Goal: Task Accomplishment & Management: Manage account settings

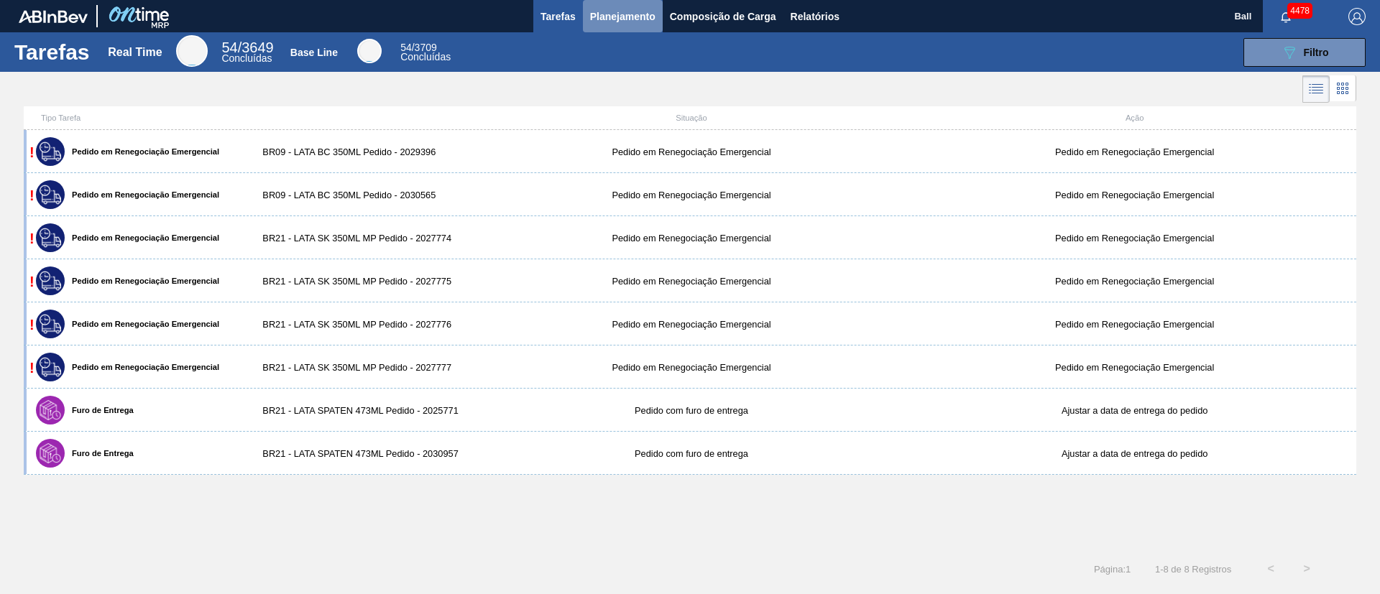
click at [617, 14] on span "Planejamento" at bounding box center [622, 16] width 65 height 17
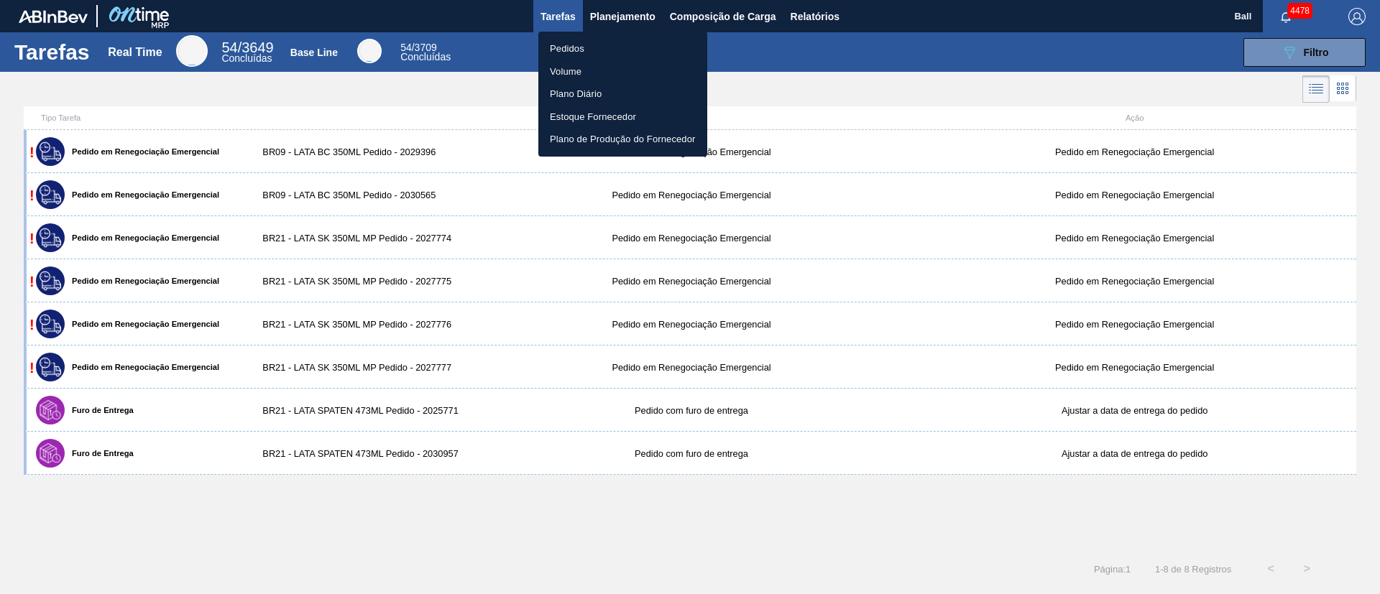
click at [569, 51] on li "Pedidos" at bounding box center [622, 48] width 169 height 23
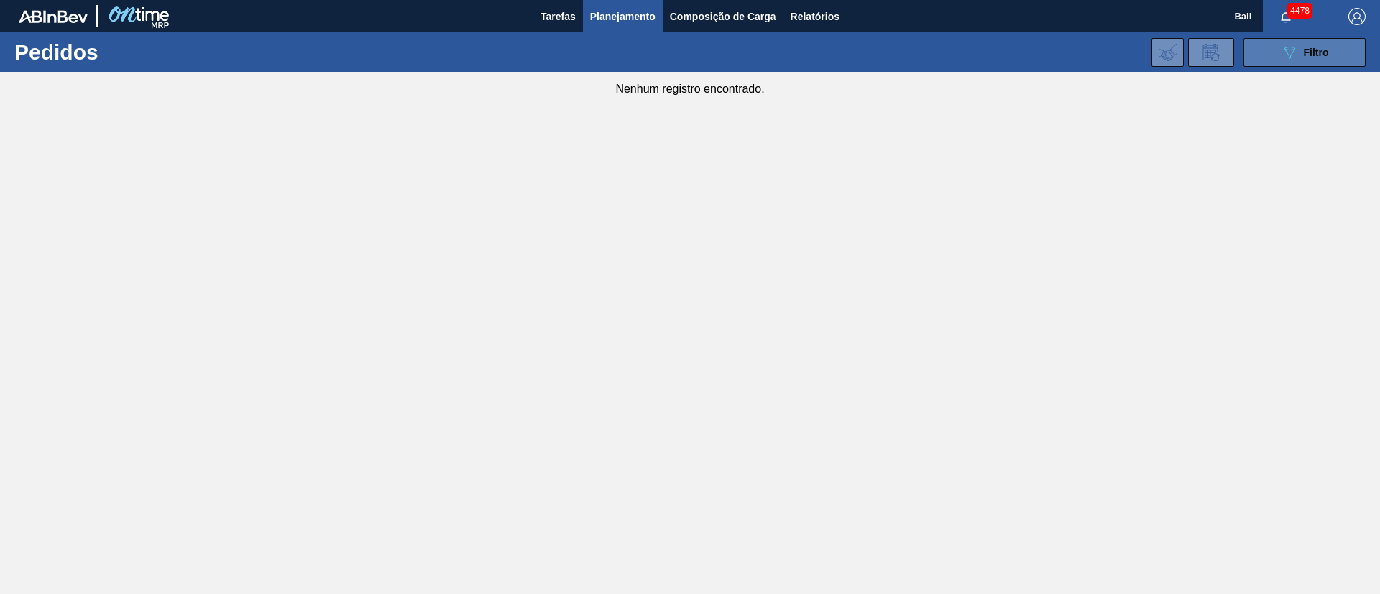
click at [1270, 42] on button "089F7B8B-B2A5-4AFE-B5C0-19BA573D28AC Filtro" at bounding box center [1304, 52] width 122 height 29
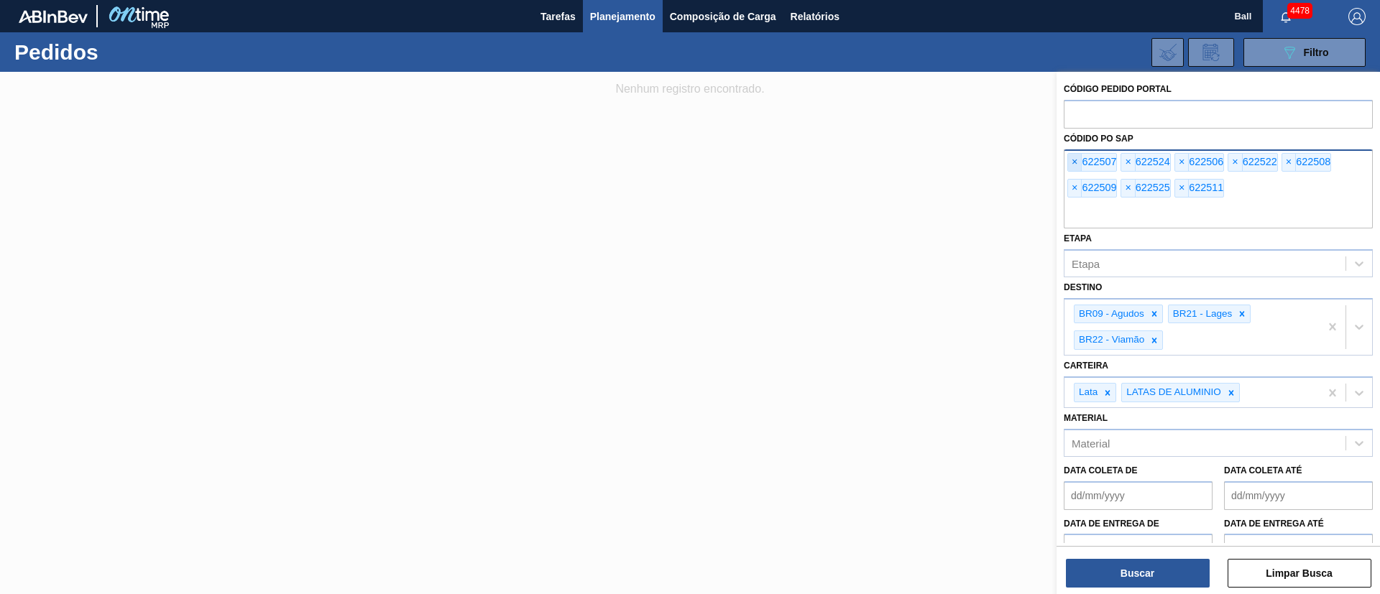
click at [1073, 159] on span "×" at bounding box center [1075, 162] width 14 height 17
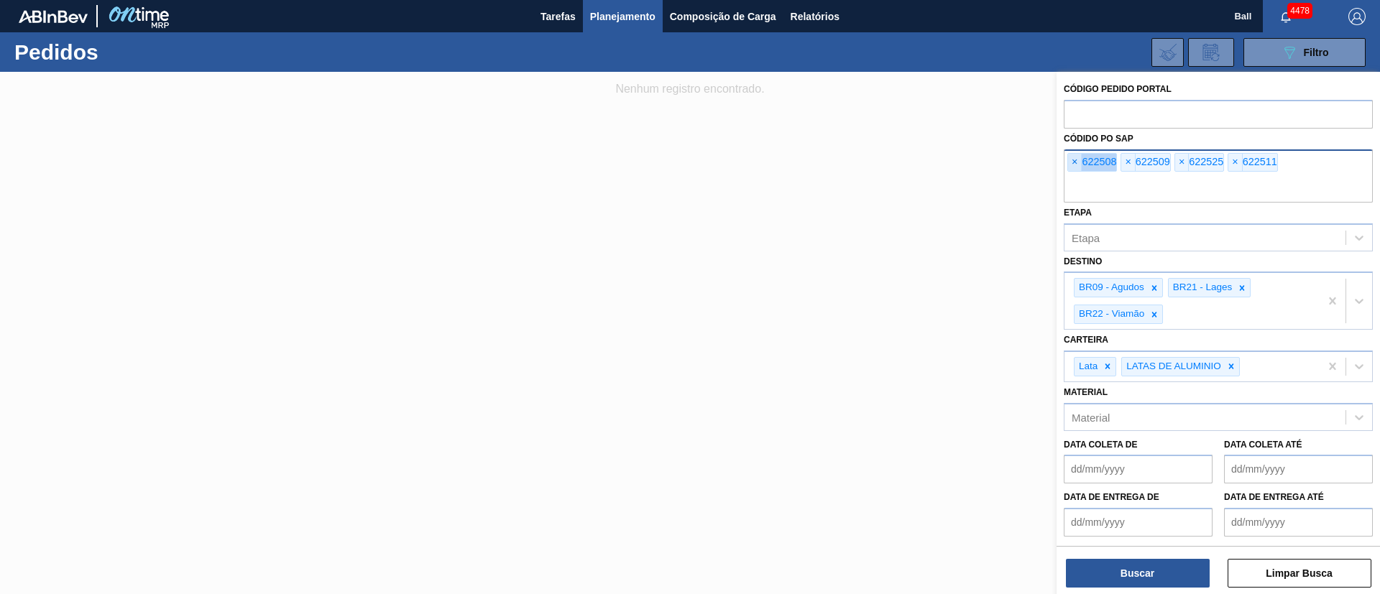
click at [1073, 159] on span "×" at bounding box center [1075, 162] width 14 height 17
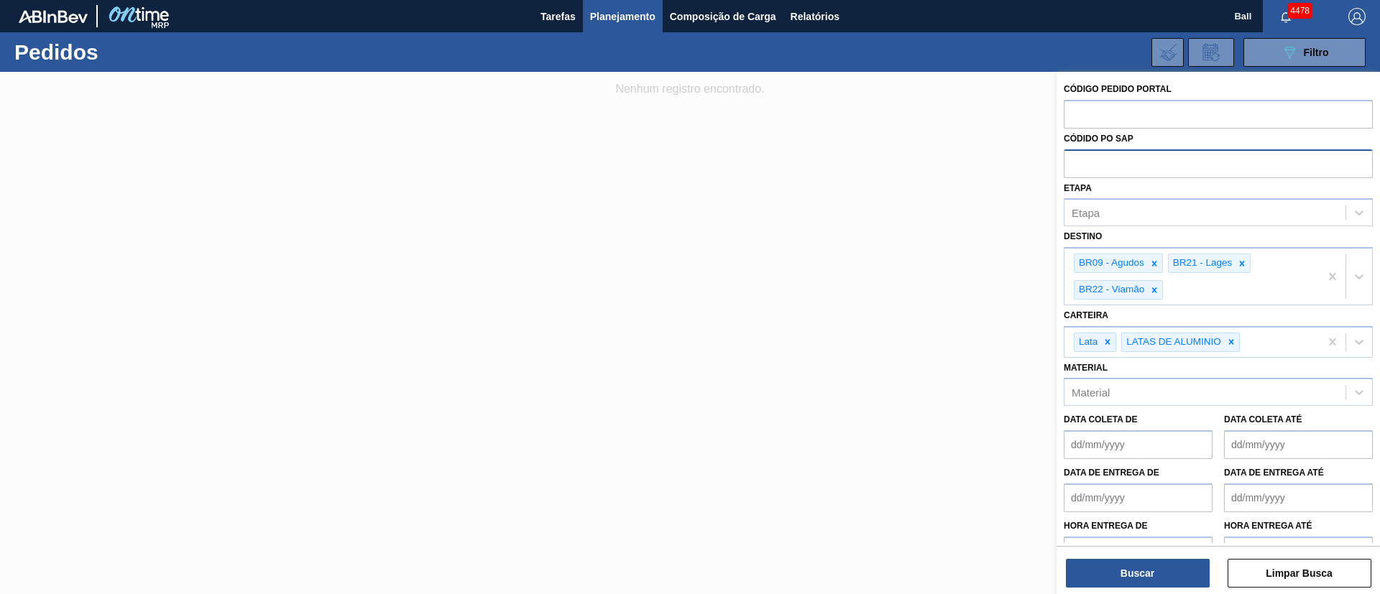
click at [1073, 159] on input "text" at bounding box center [1218, 162] width 309 height 27
paste input "621012"
type input "621012"
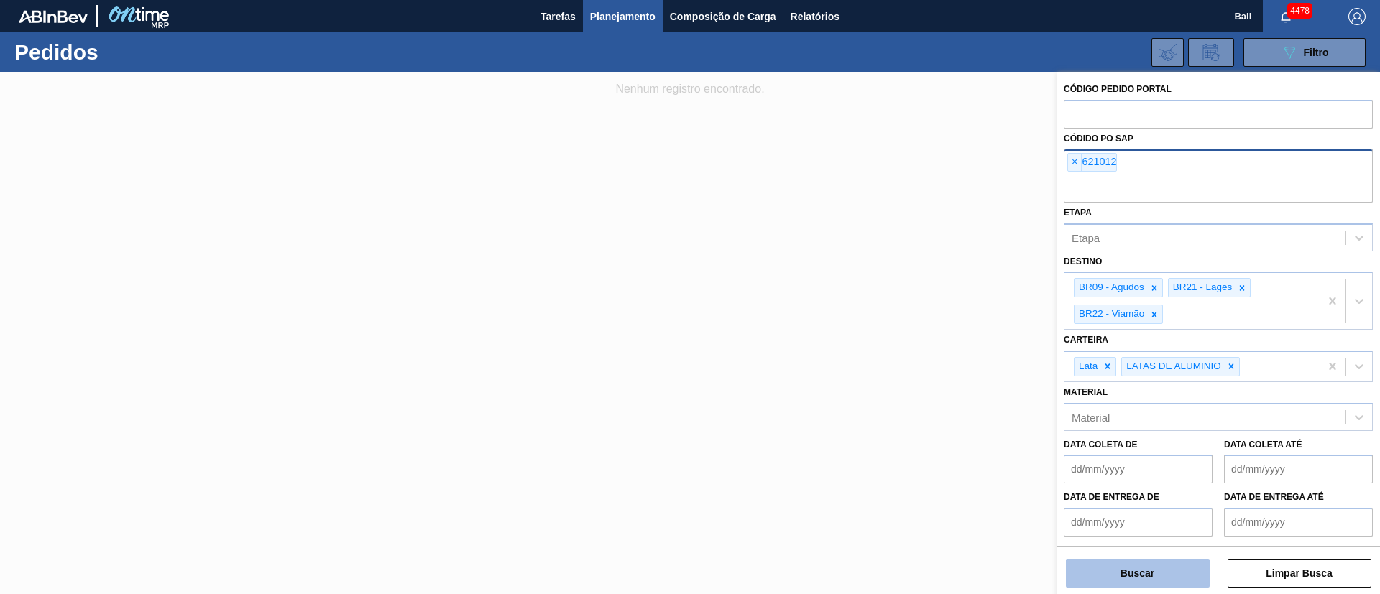
click at [1122, 566] on button "Buscar" at bounding box center [1138, 573] width 144 height 29
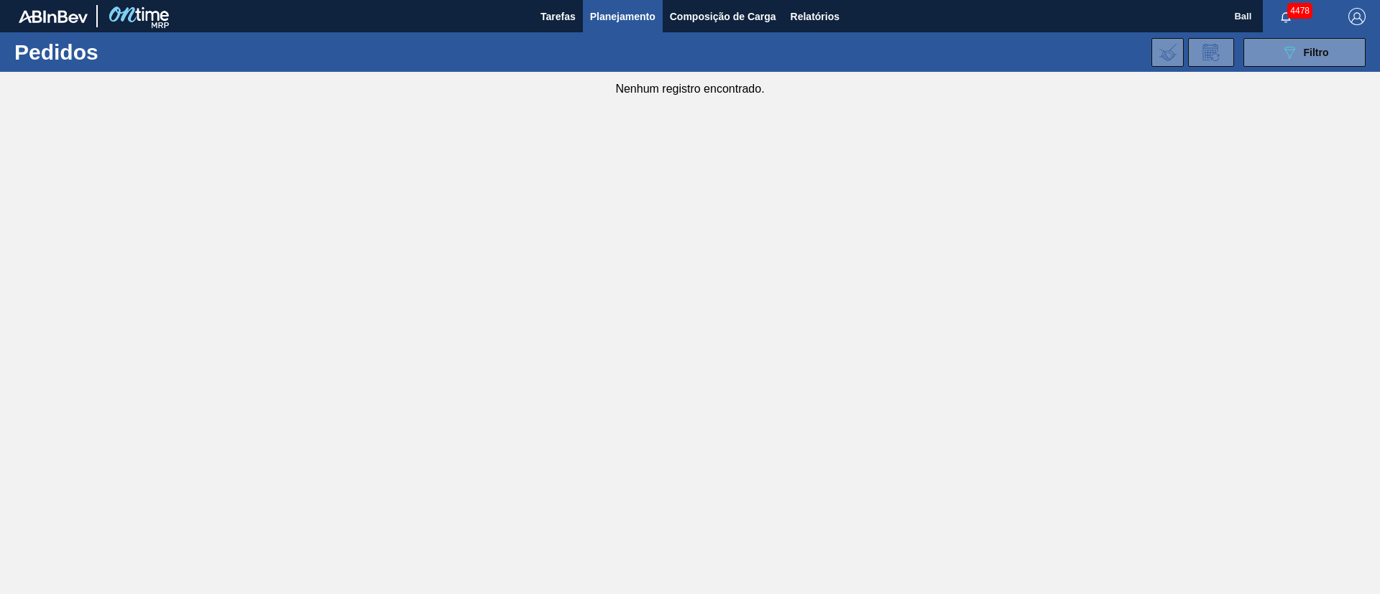
click at [627, 14] on span "Planejamento" at bounding box center [622, 16] width 65 height 17
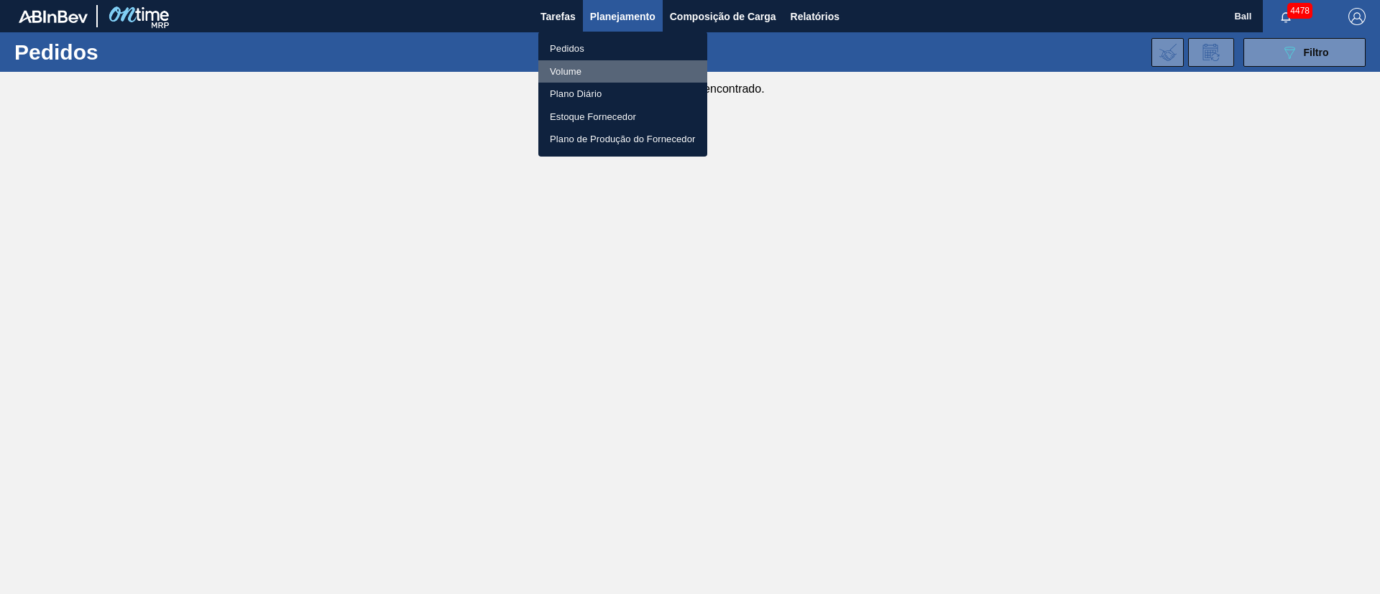
click at [570, 72] on li "Volume" at bounding box center [622, 71] width 169 height 23
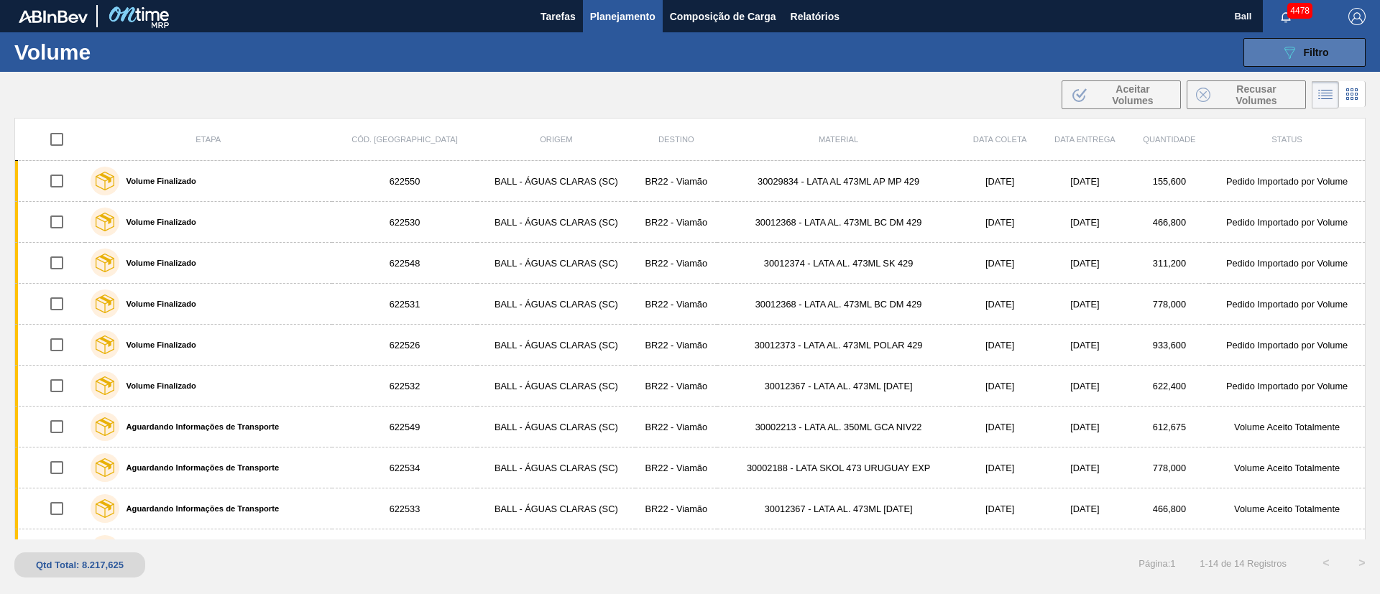
click at [1326, 40] on button "089F7B8B-B2A5-4AFE-B5C0-19BA573D28AC Filtro" at bounding box center [1304, 52] width 122 height 29
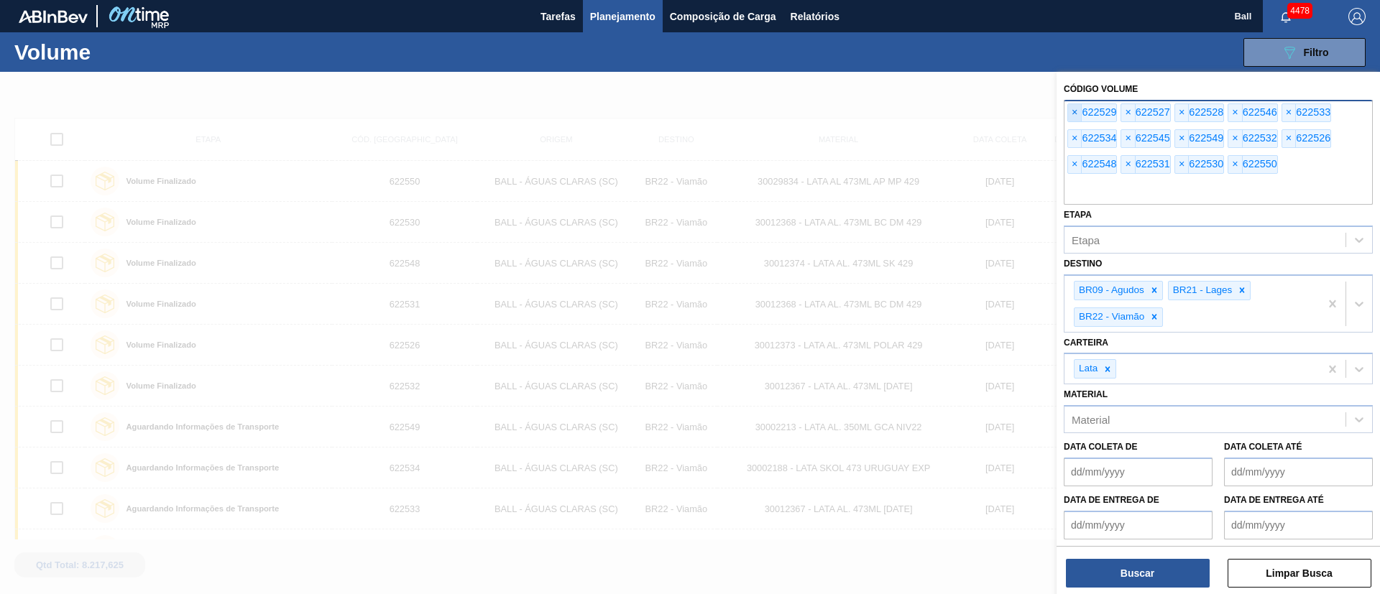
click at [1078, 114] on span "×" at bounding box center [1075, 112] width 14 height 17
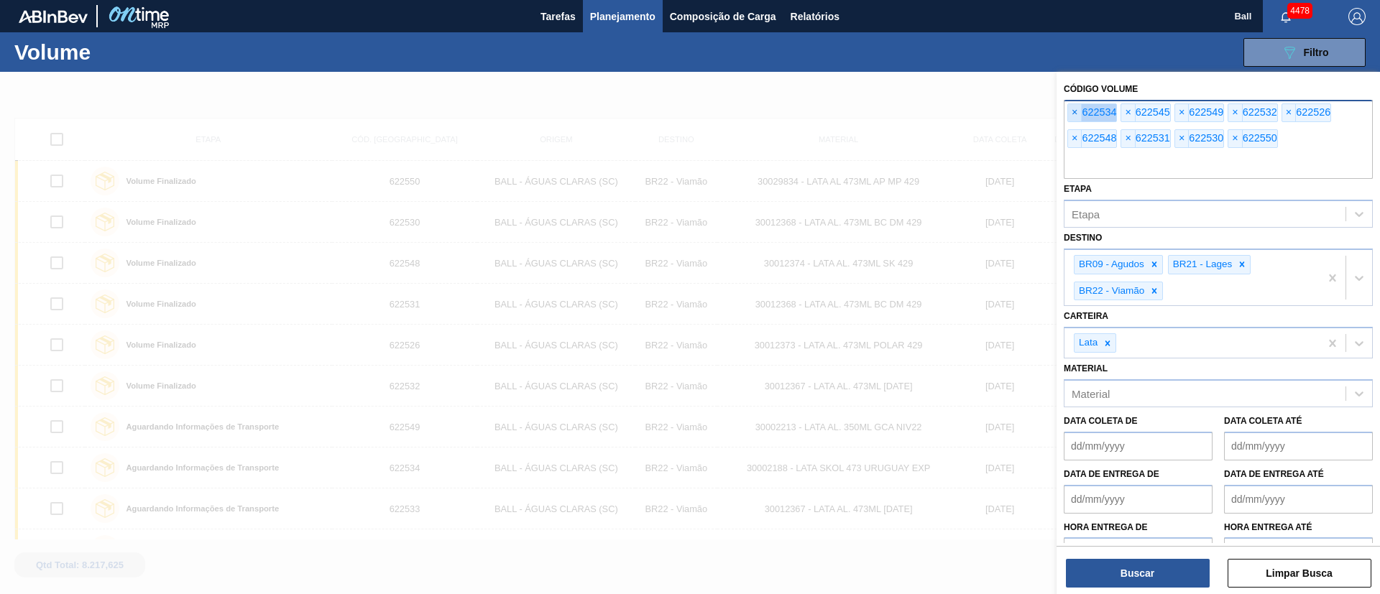
click at [1078, 114] on span "×" at bounding box center [1075, 112] width 14 height 17
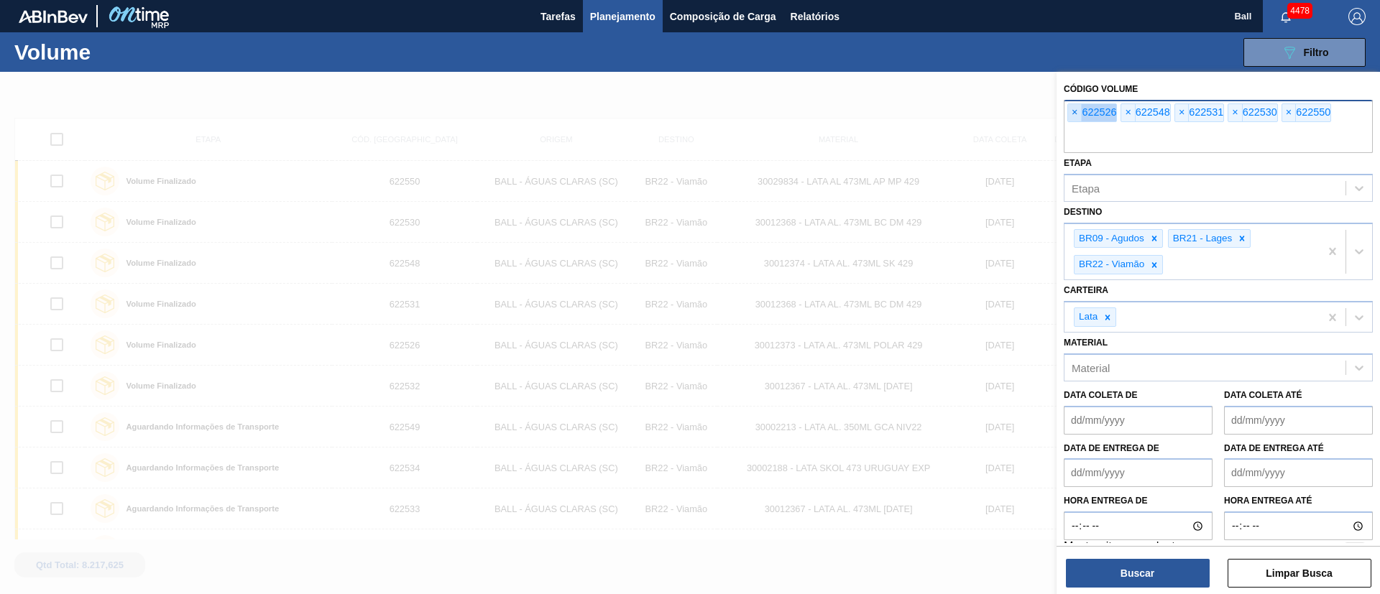
click at [1078, 114] on span "×" at bounding box center [1075, 112] width 14 height 17
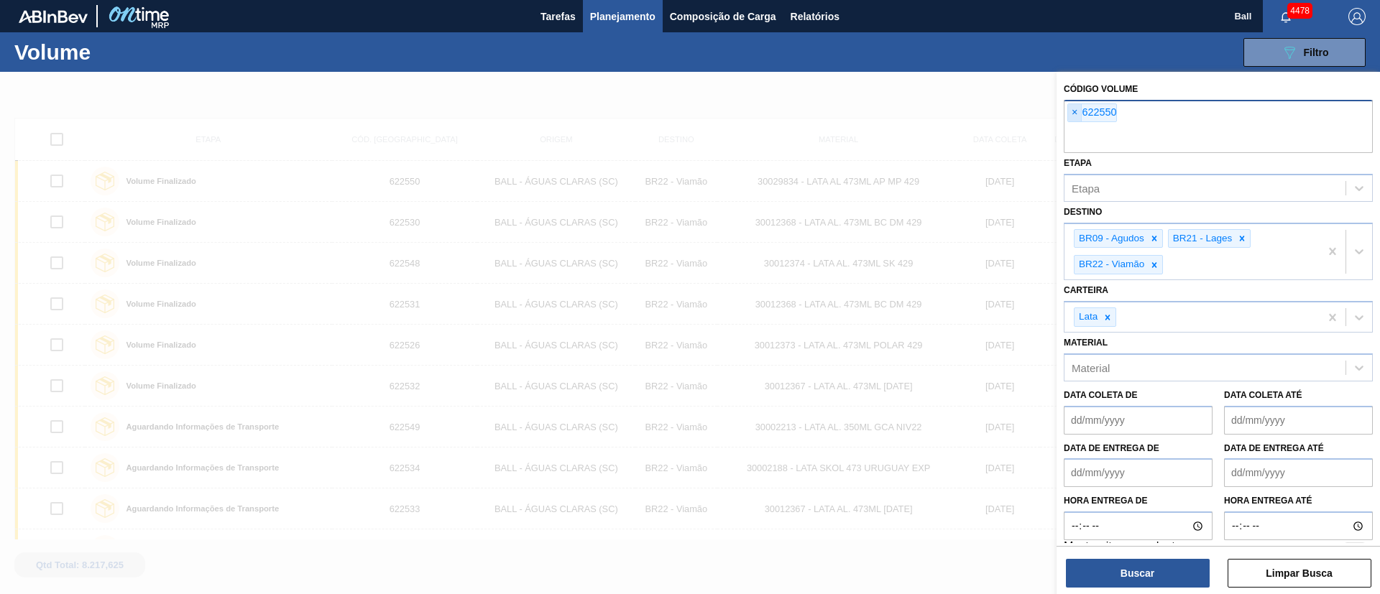
click at [1078, 126] on input "text" at bounding box center [1218, 139] width 309 height 27
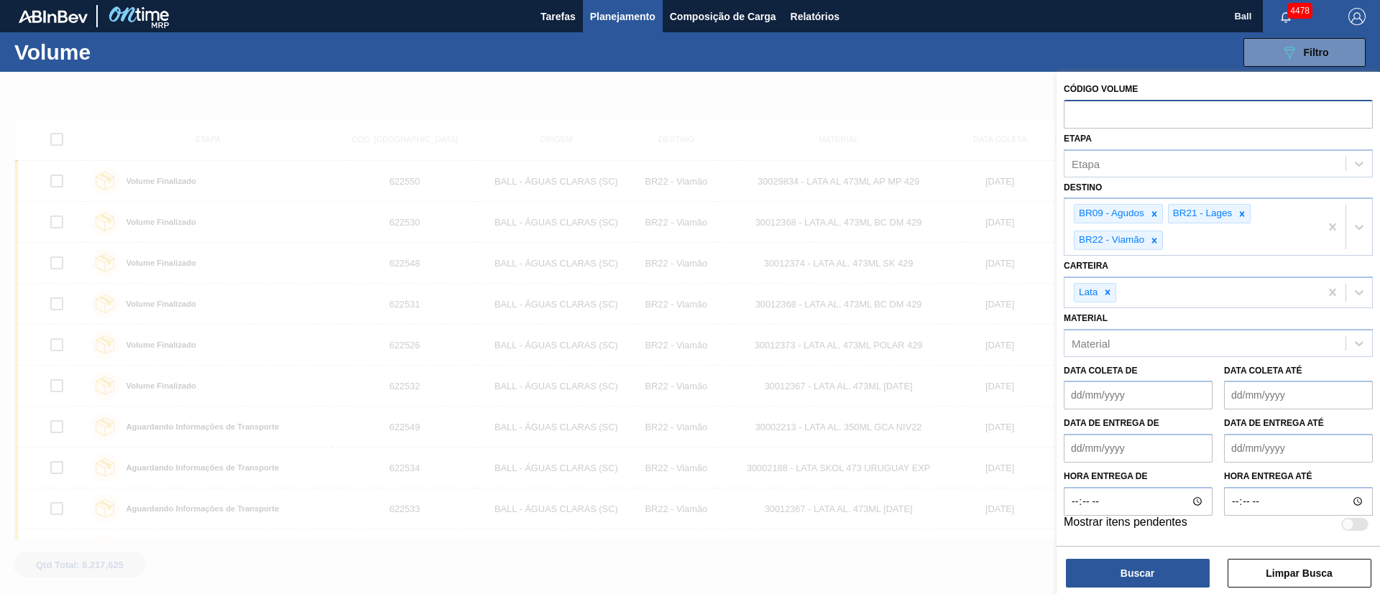
click at [1078, 114] on input "text" at bounding box center [1218, 113] width 309 height 27
paste input "621012"
type input "621012"
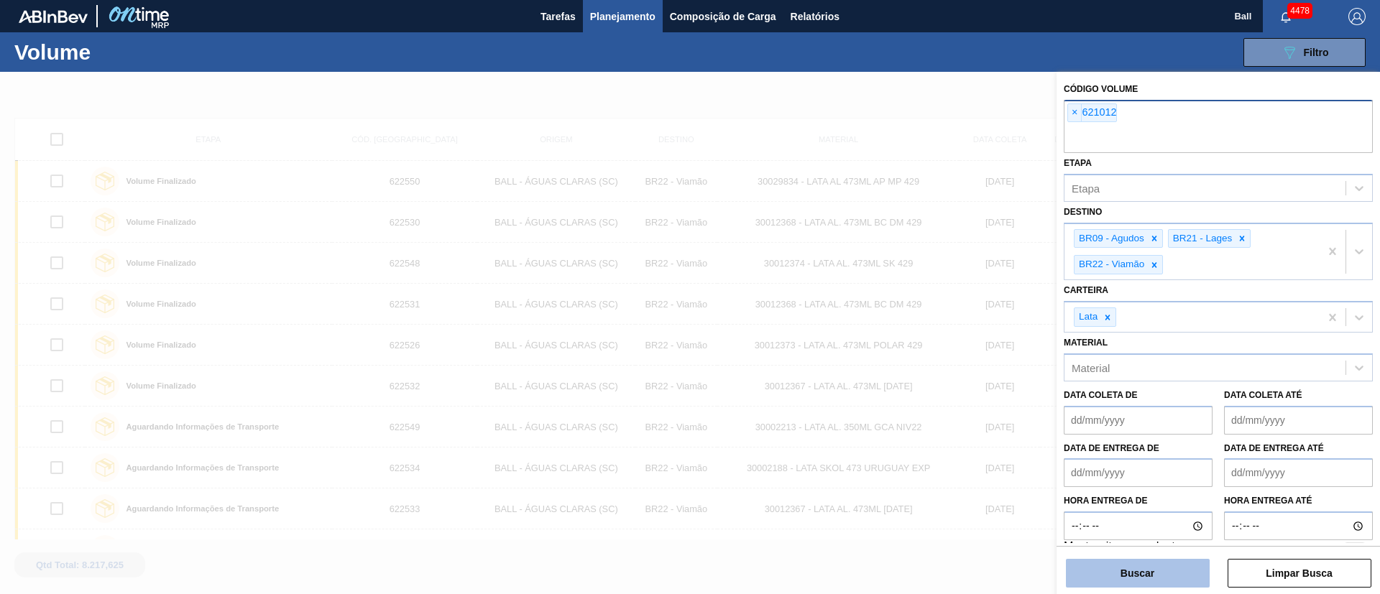
click at [1110, 576] on button "Buscar" at bounding box center [1138, 573] width 144 height 29
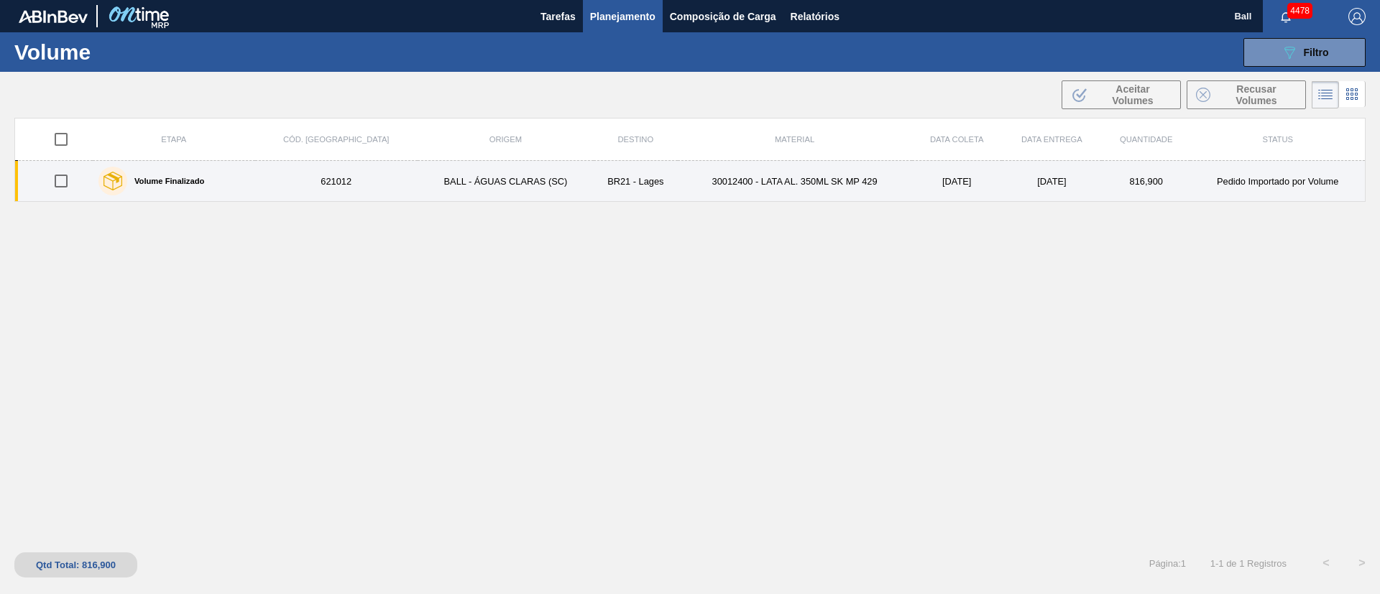
click at [709, 201] on td "30012400 - LATA AL. 350ML SK MP 429" at bounding box center [795, 181] width 234 height 41
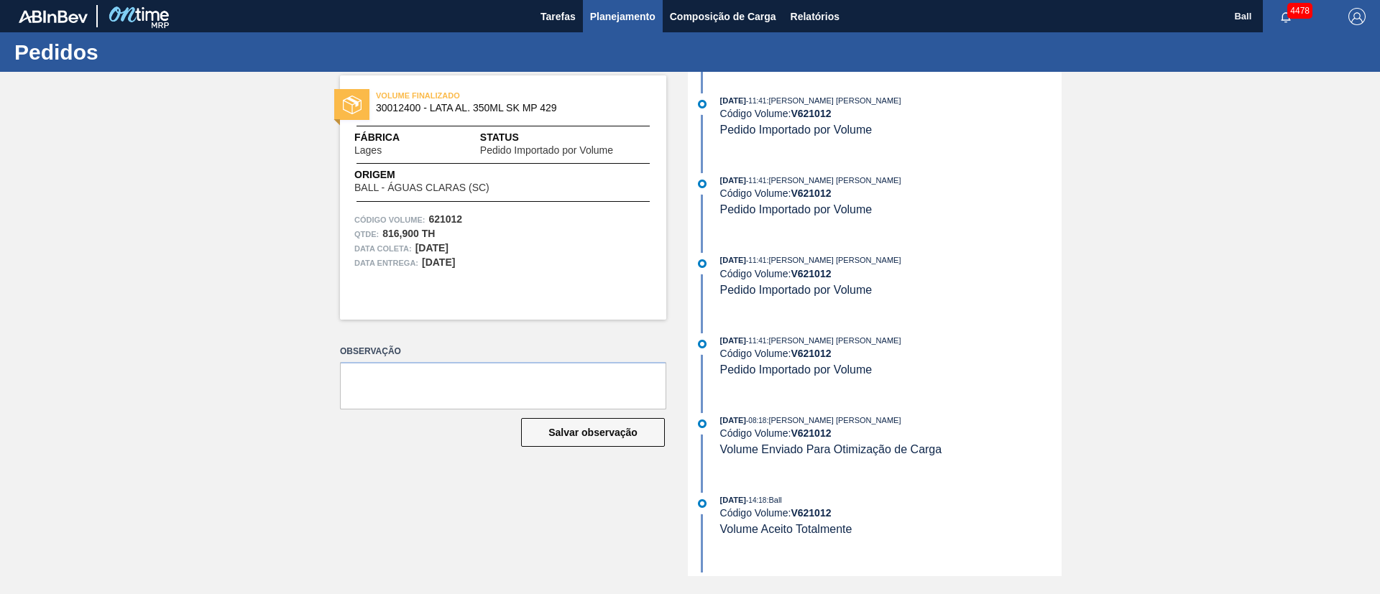
click at [622, 26] on button "Planejamento" at bounding box center [623, 16] width 80 height 32
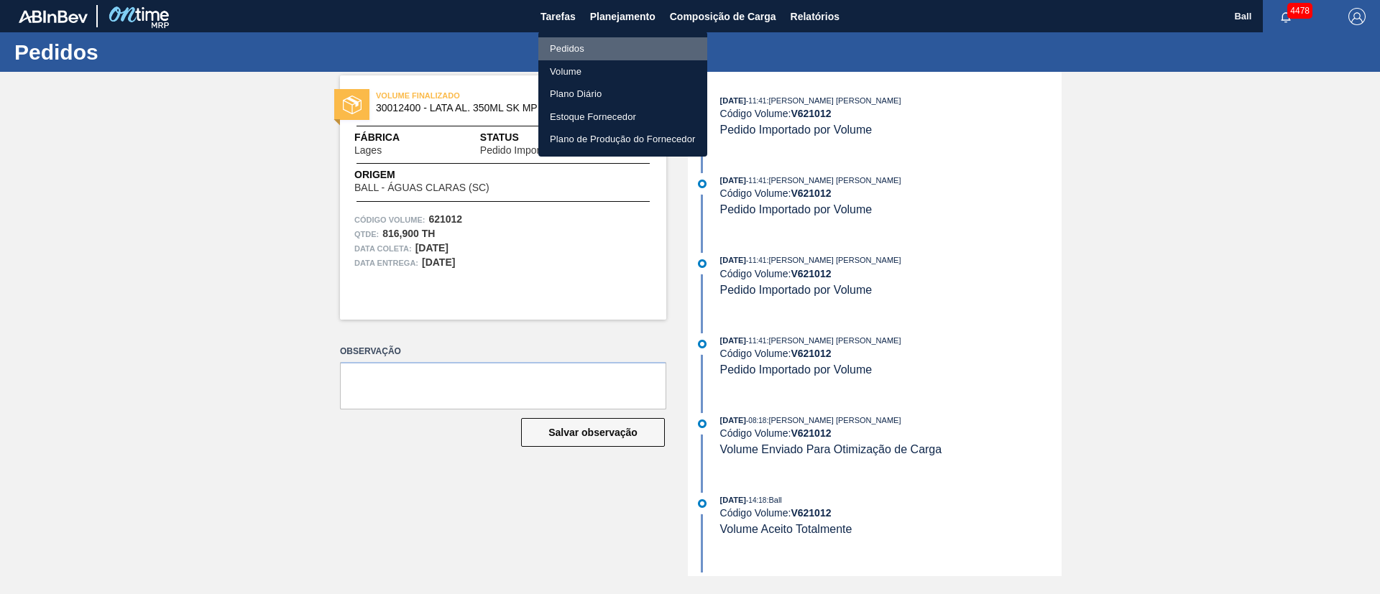
click at [585, 45] on li "Pedidos" at bounding box center [622, 48] width 169 height 23
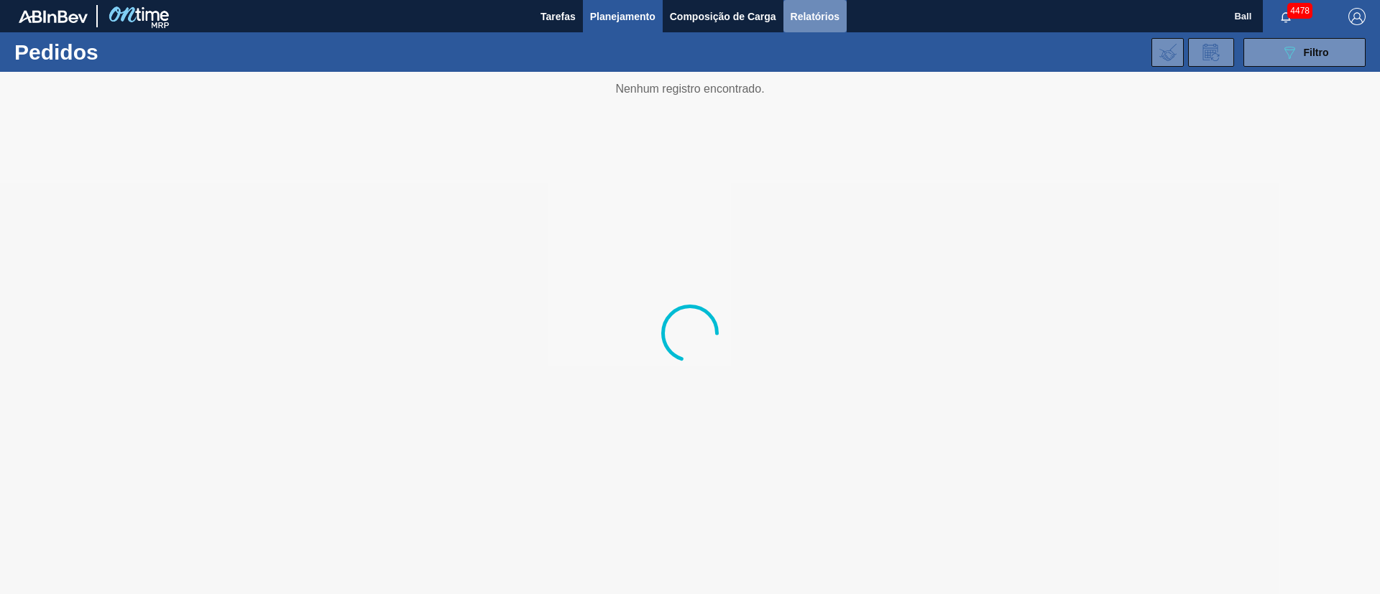
click at [819, 19] on span "Relatórios" at bounding box center [815, 16] width 49 height 17
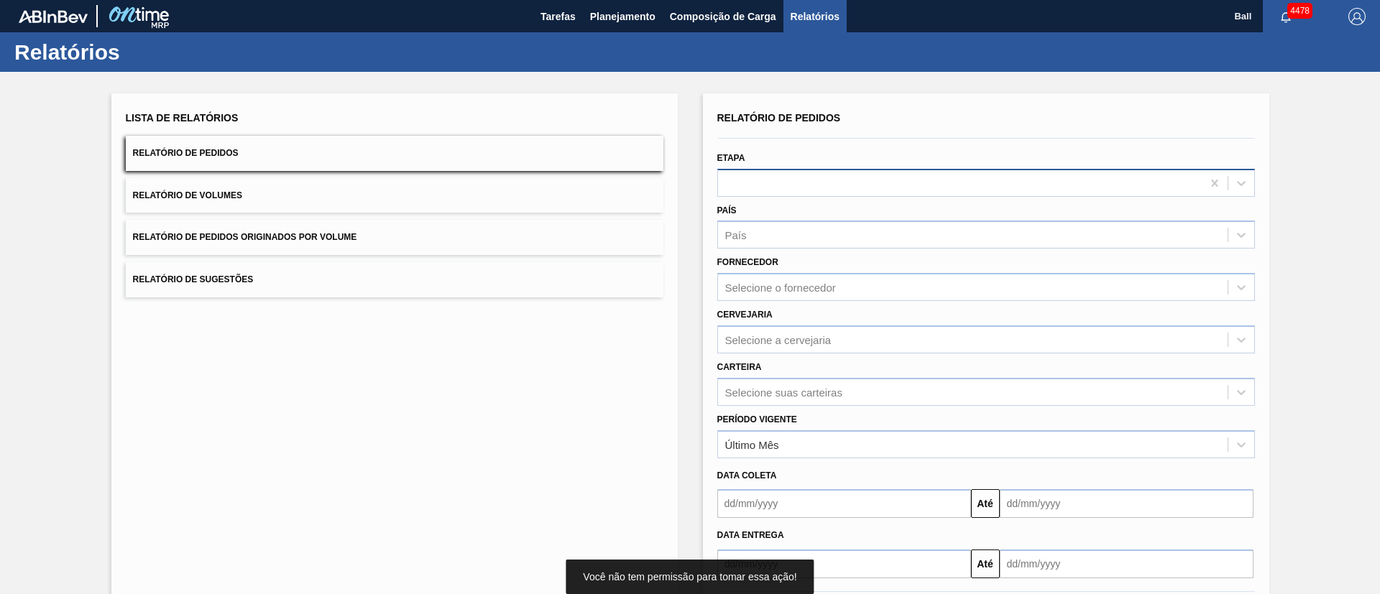
click at [768, 180] on div at bounding box center [960, 182] width 484 height 21
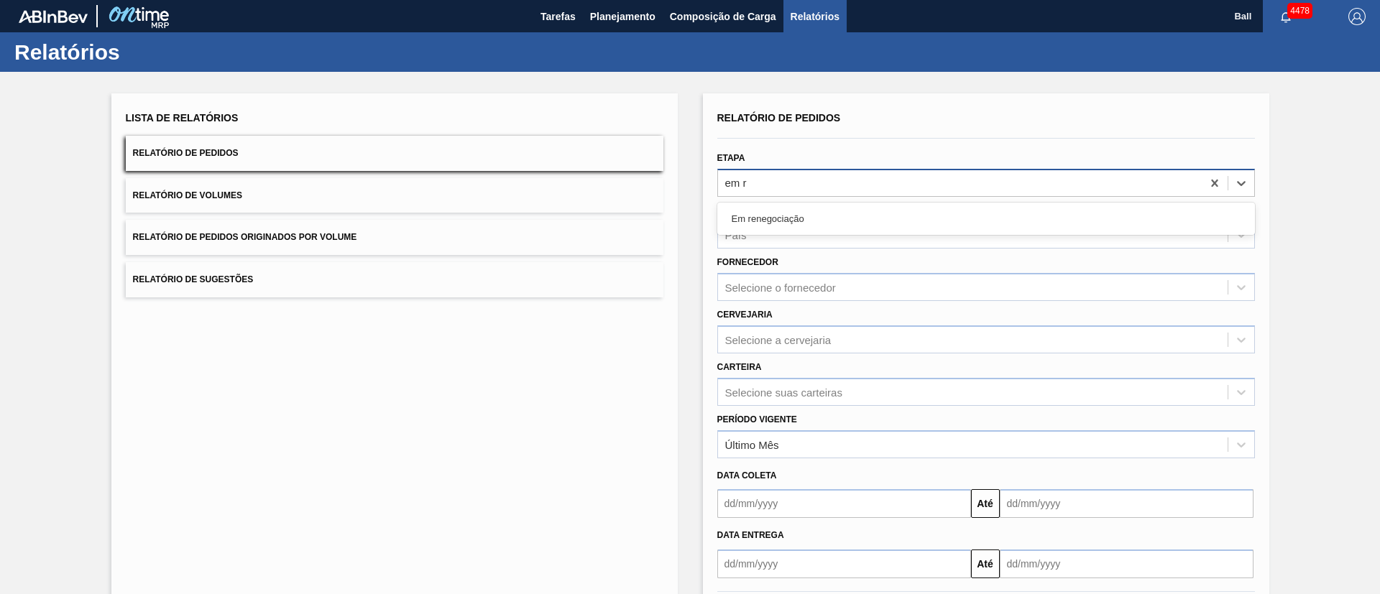
type input "em re"
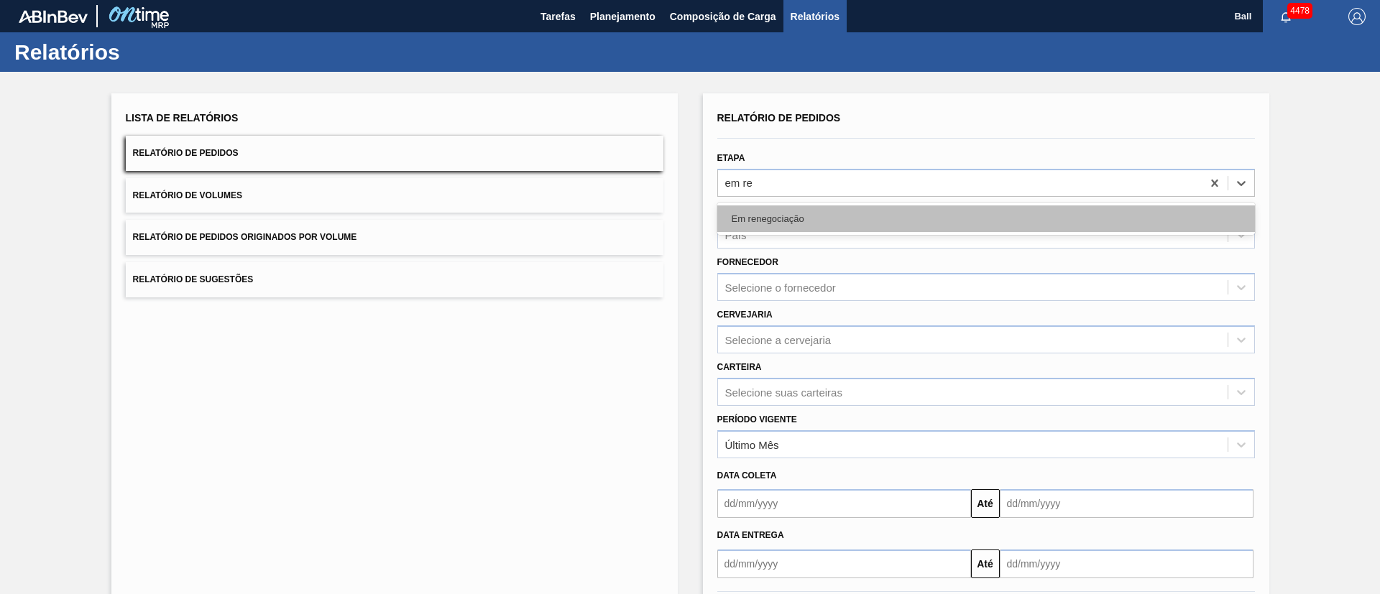
click at [786, 225] on div "Em renegociação" at bounding box center [986, 219] width 538 height 27
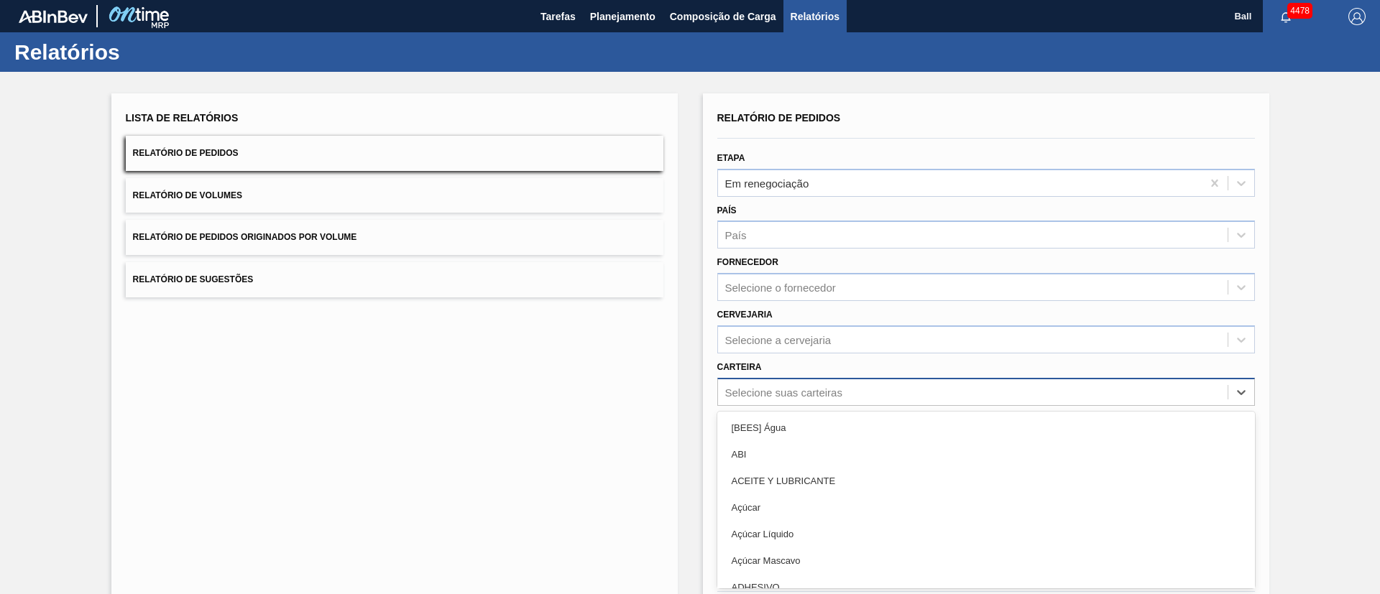
click at [804, 400] on div "option [BEES] Água focused, 1 of 101. 101 results available. Use Up and Down to…" at bounding box center [986, 392] width 538 height 28
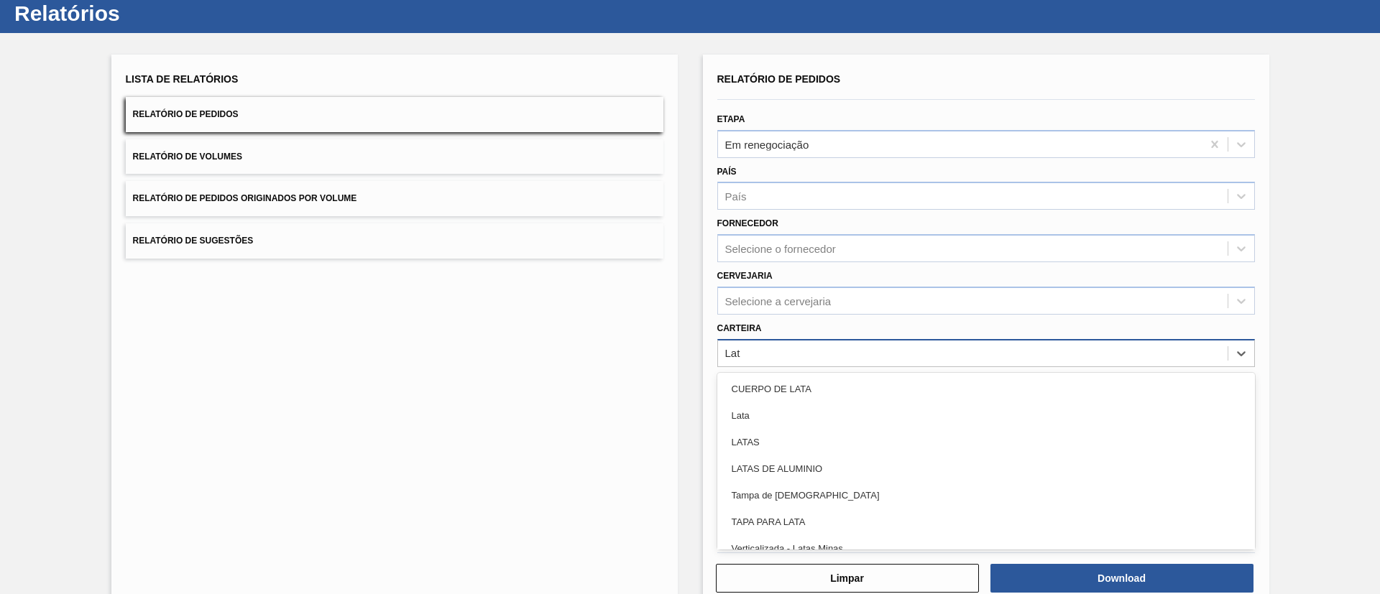
type input "Lata"
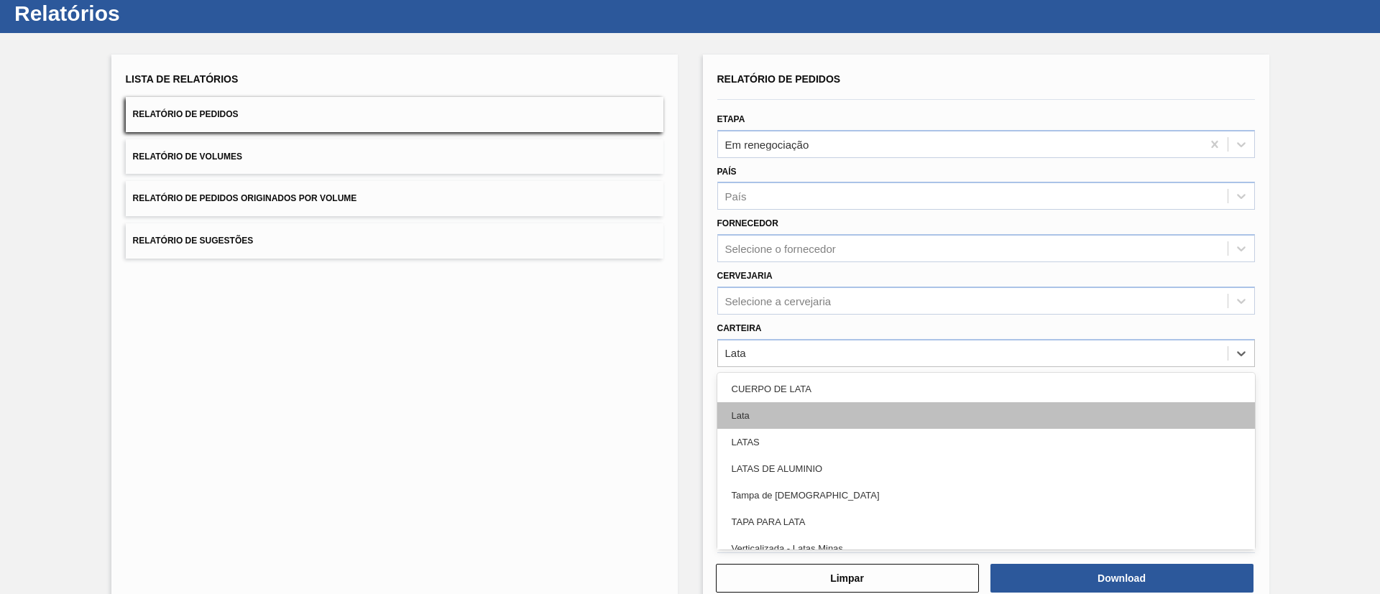
click at [812, 413] on div "Lata" at bounding box center [986, 415] width 538 height 27
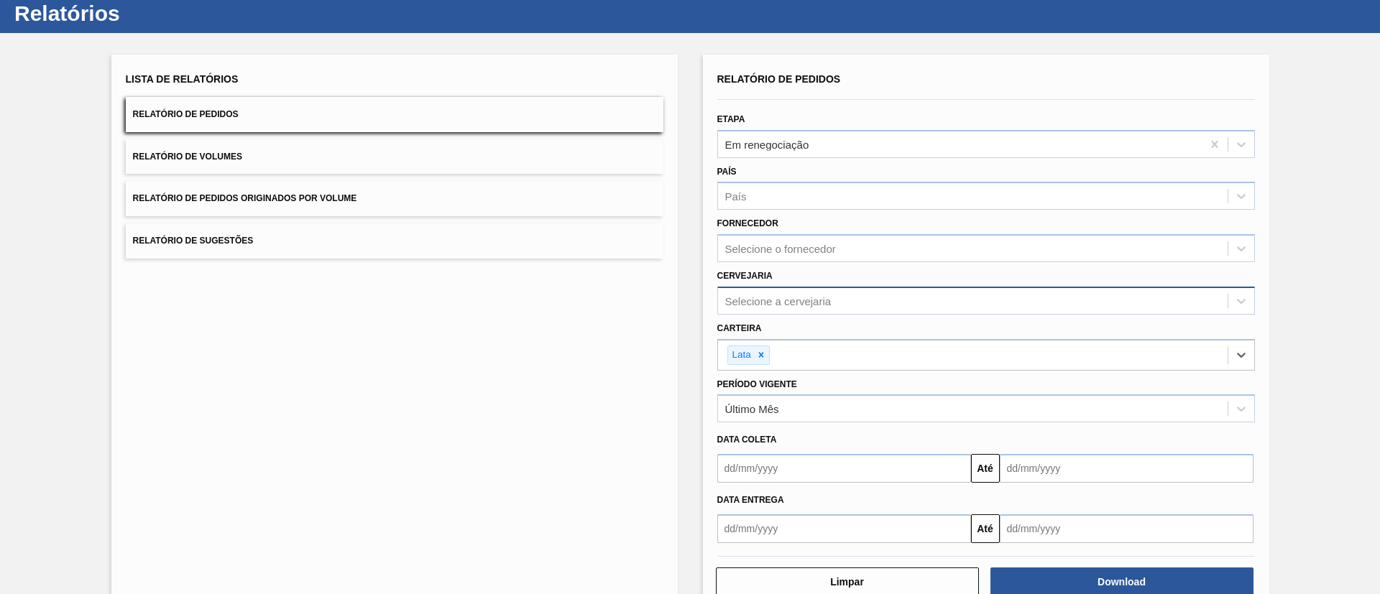
click at [846, 301] on div "Selecione a cervejaria" at bounding box center [973, 300] width 510 height 21
type input "Lages"
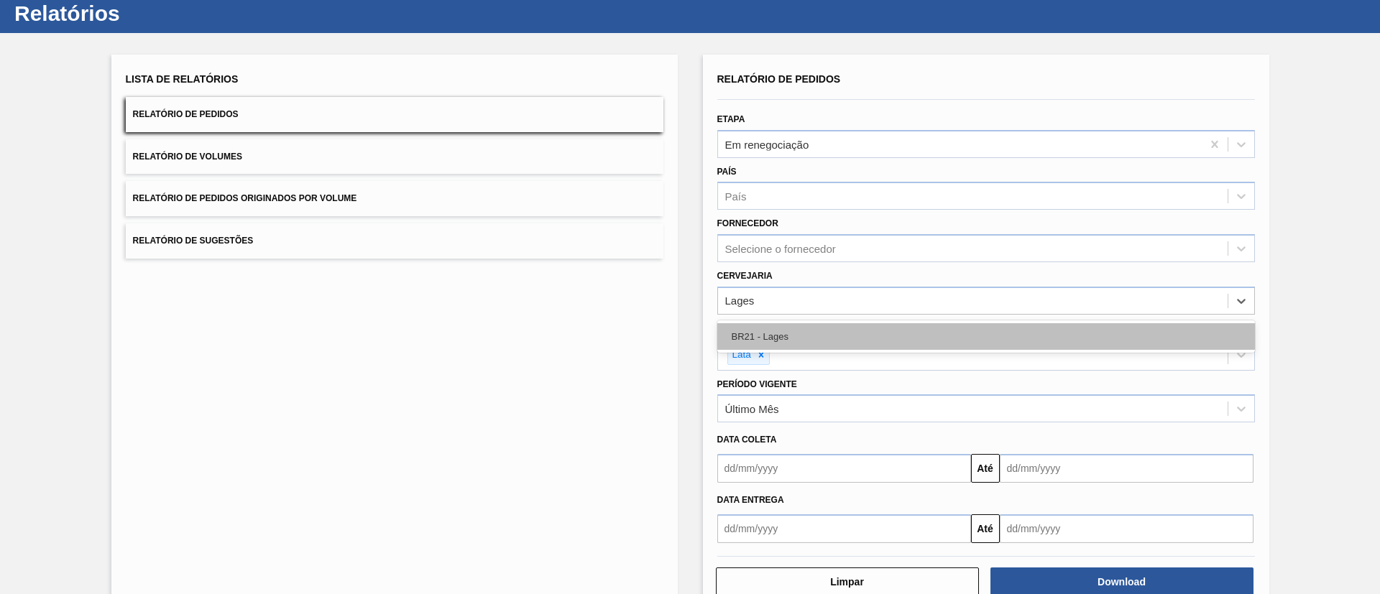
click at [864, 333] on div "BR21 - Lages" at bounding box center [986, 336] width 538 height 27
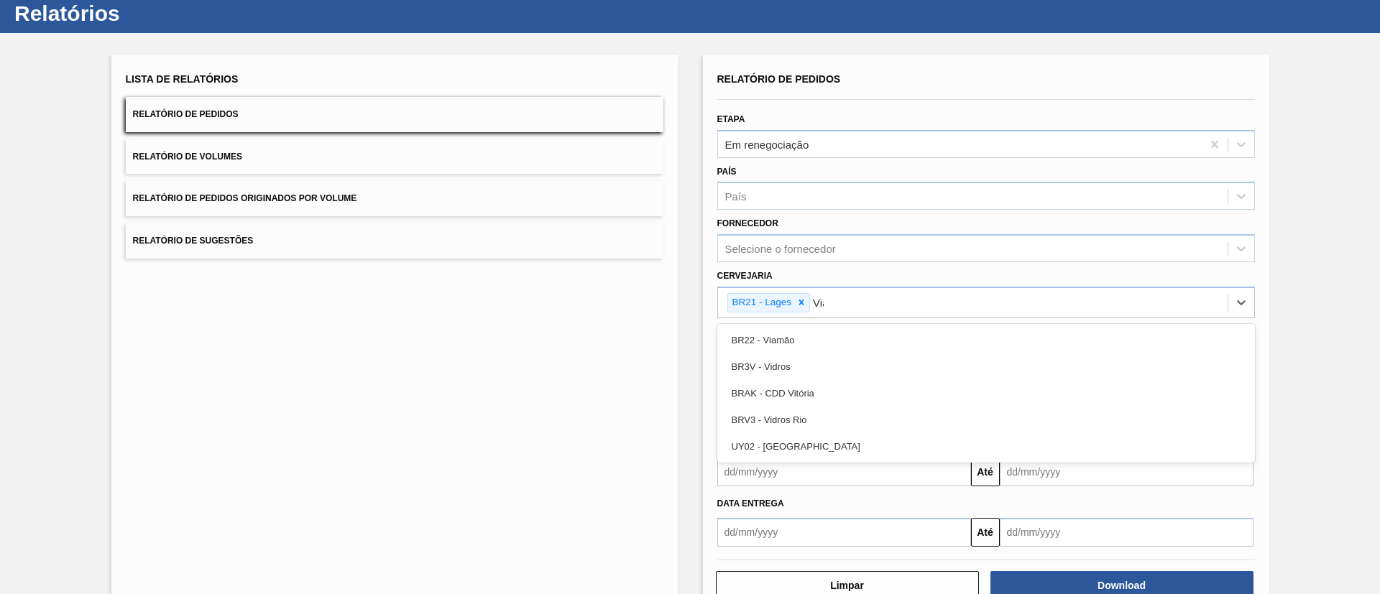
type input "Viam"
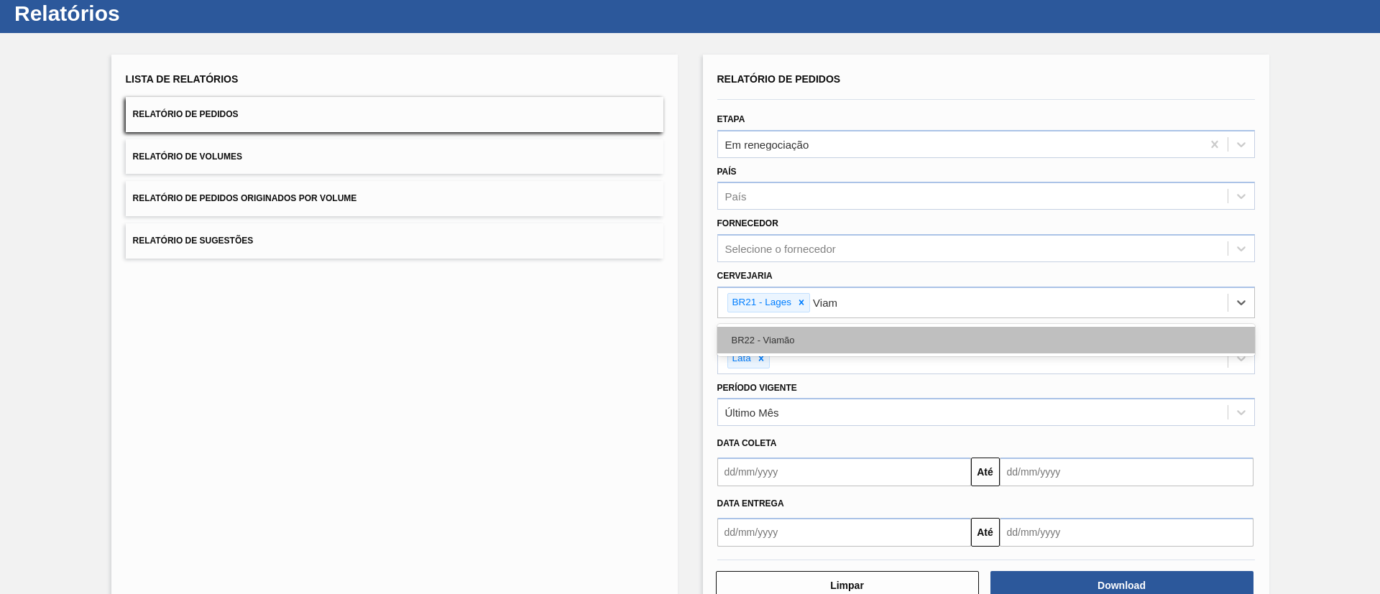
click at [864, 333] on div "BR22 - Viamão" at bounding box center [986, 340] width 538 height 27
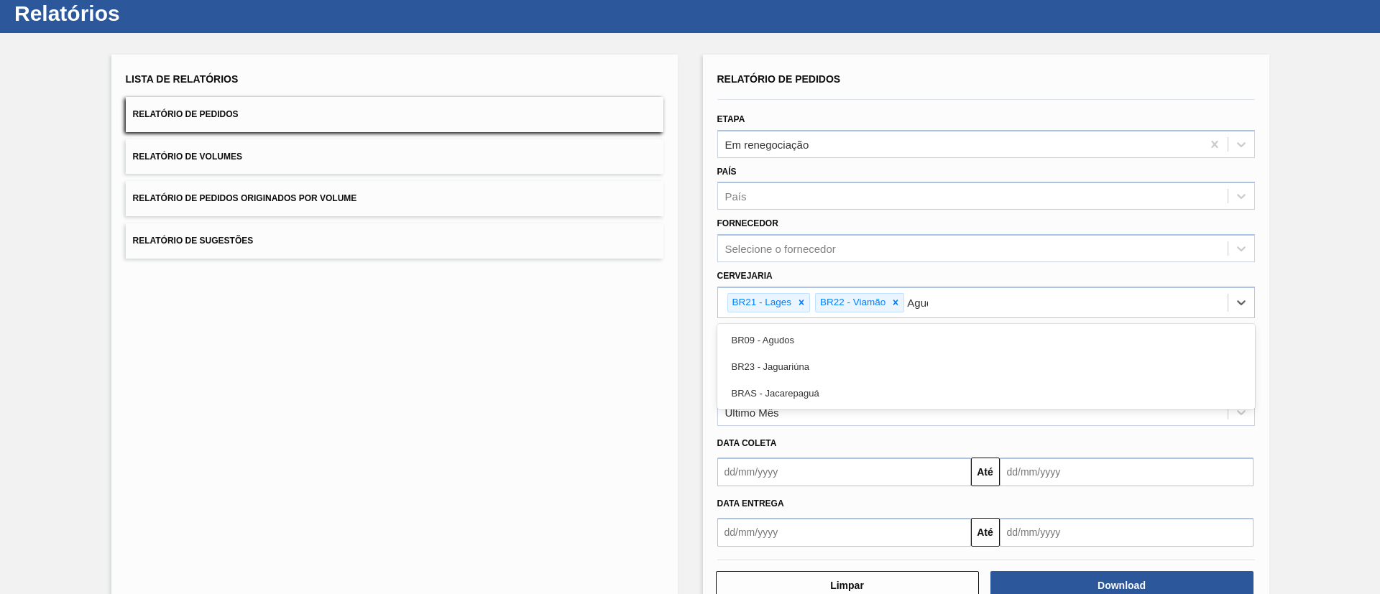
type input "Agudo"
click at [864, 333] on div "BR09 - Agudos" at bounding box center [986, 340] width 538 height 27
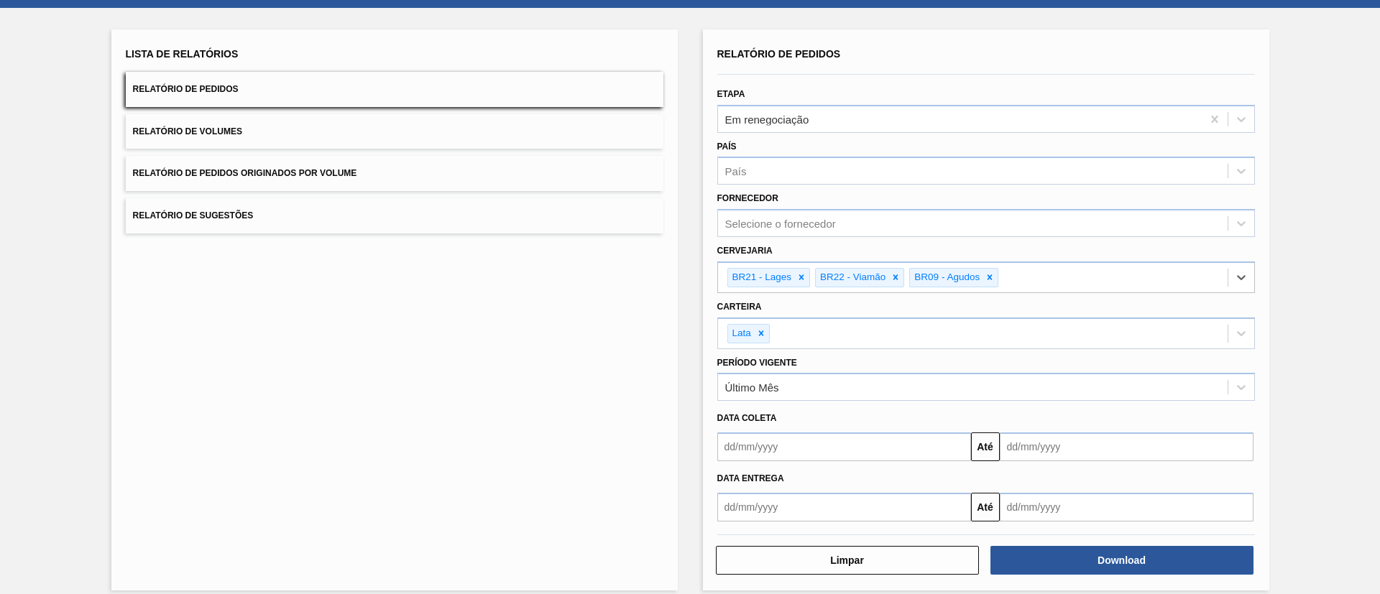
scroll to position [78, 0]
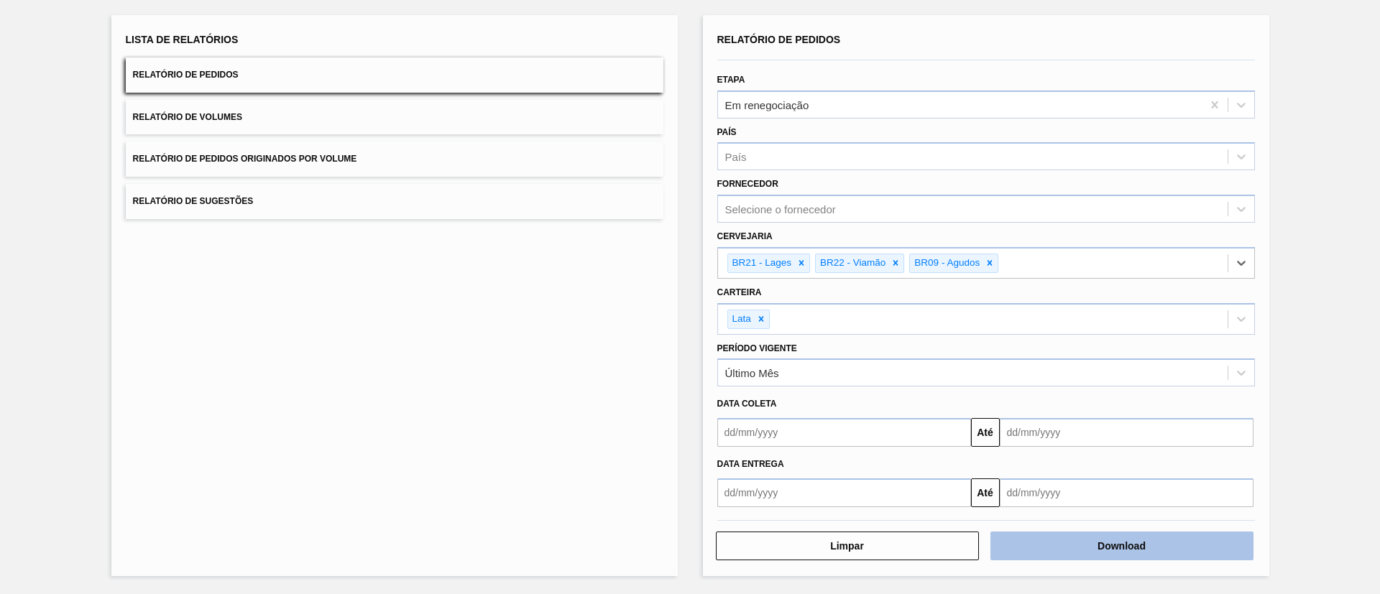
click at [1120, 551] on button "Download" at bounding box center [1121, 546] width 263 height 29
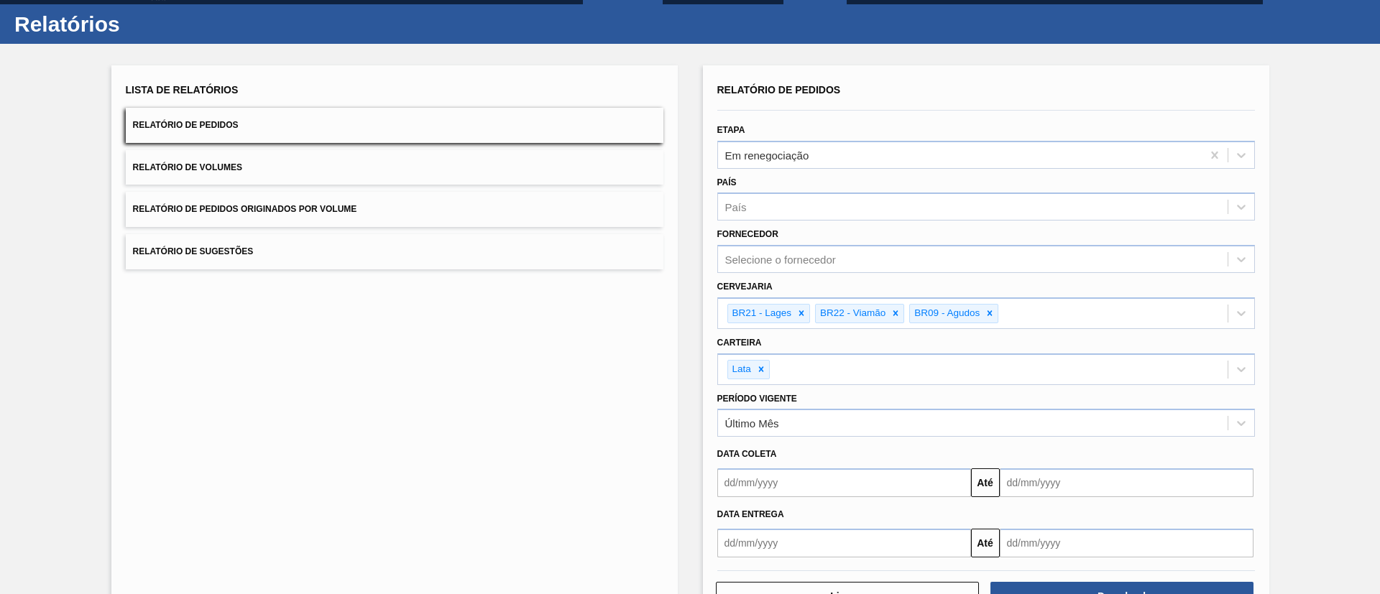
scroll to position [0, 0]
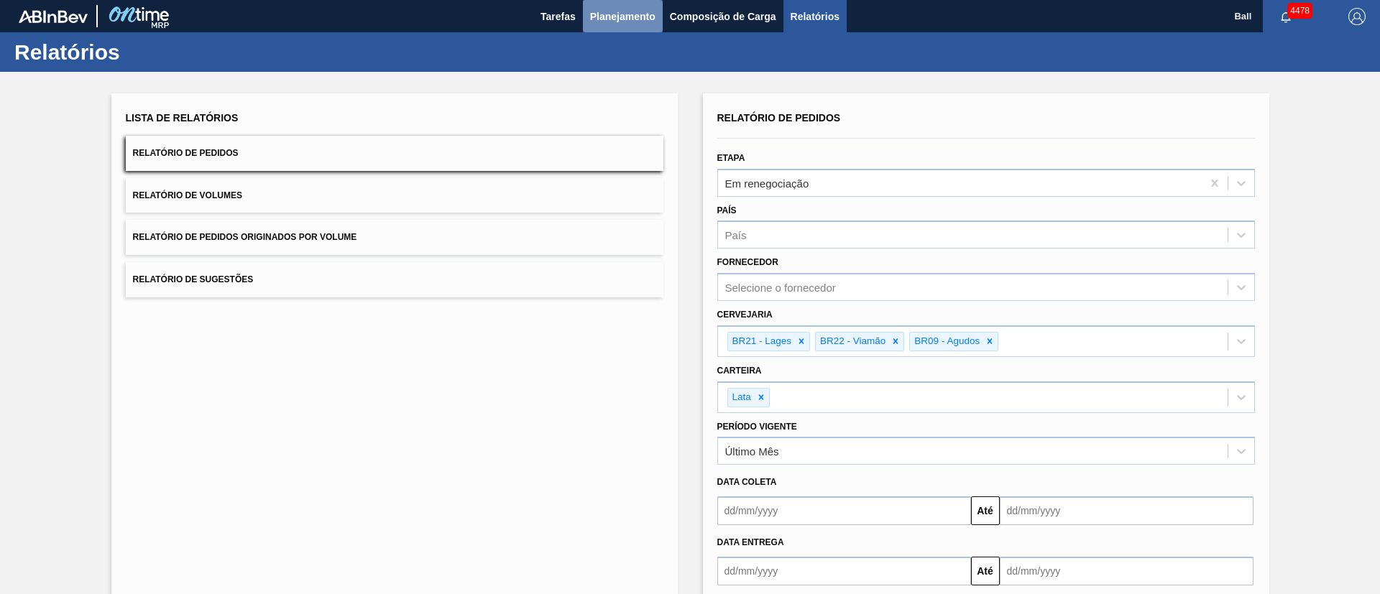
click at [619, 6] on button "Planejamento" at bounding box center [623, 16] width 80 height 32
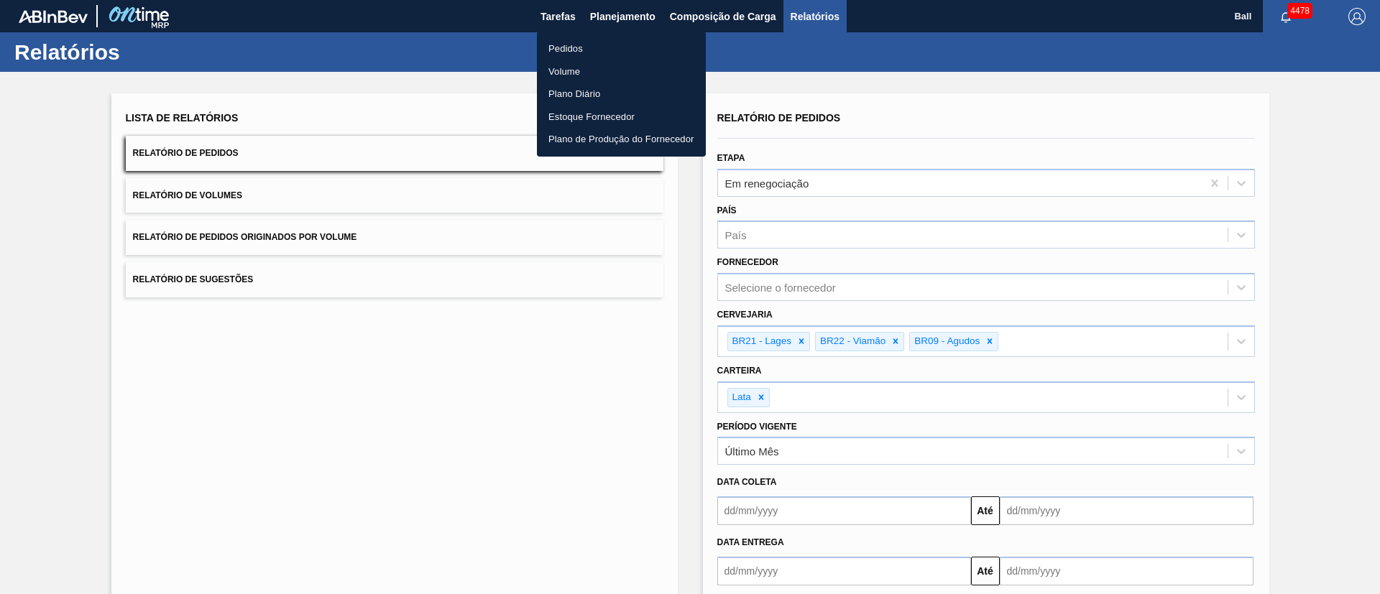
click at [590, 47] on li "Pedidos" at bounding box center [621, 48] width 169 height 23
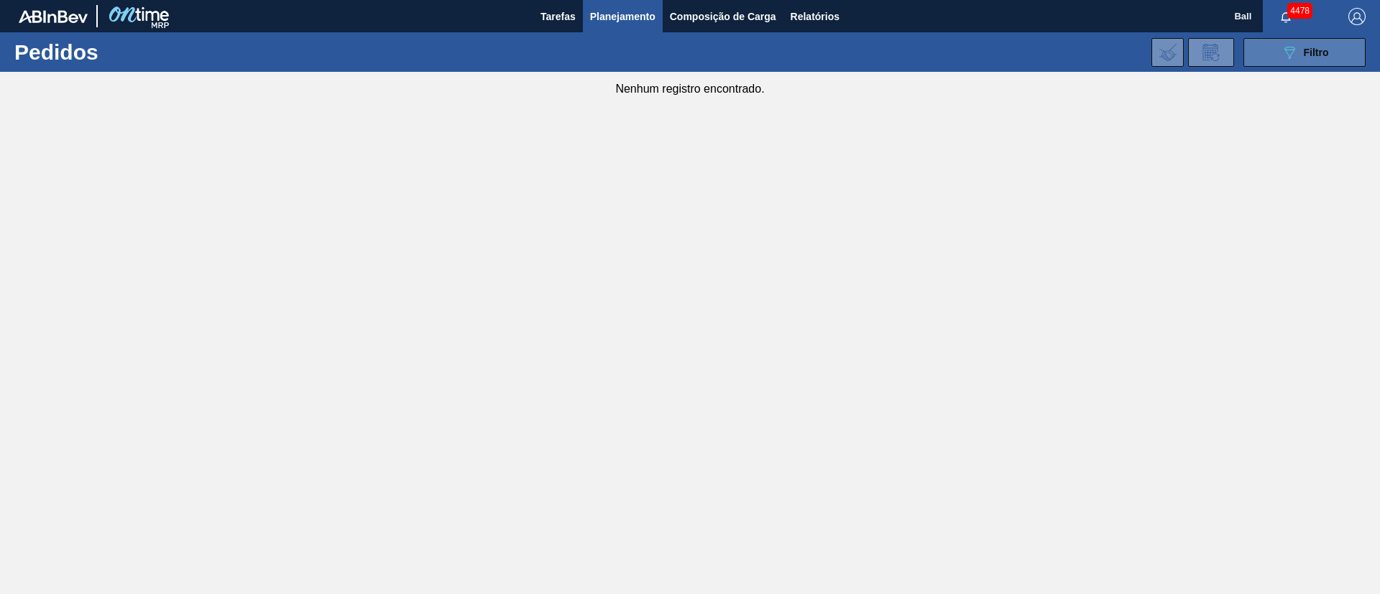
click at [1309, 53] on span "Filtro" at bounding box center [1316, 52] width 25 height 11
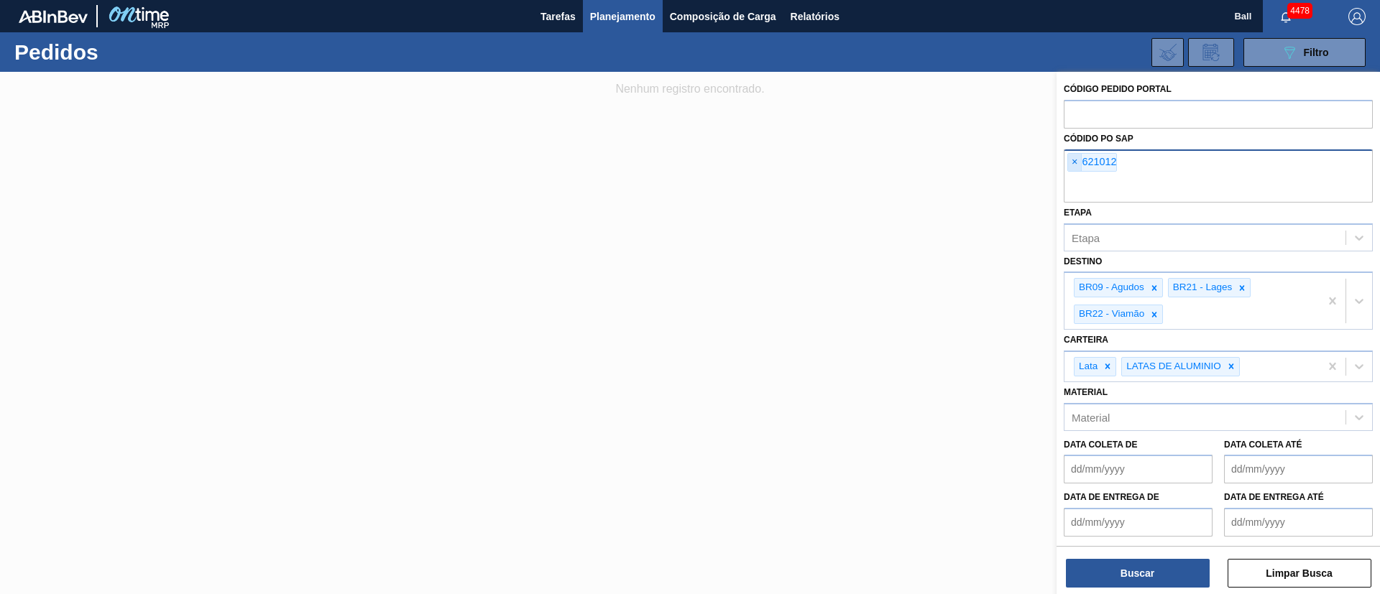
click at [1074, 162] on span "×" at bounding box center [1075, 162] width 14 height 17
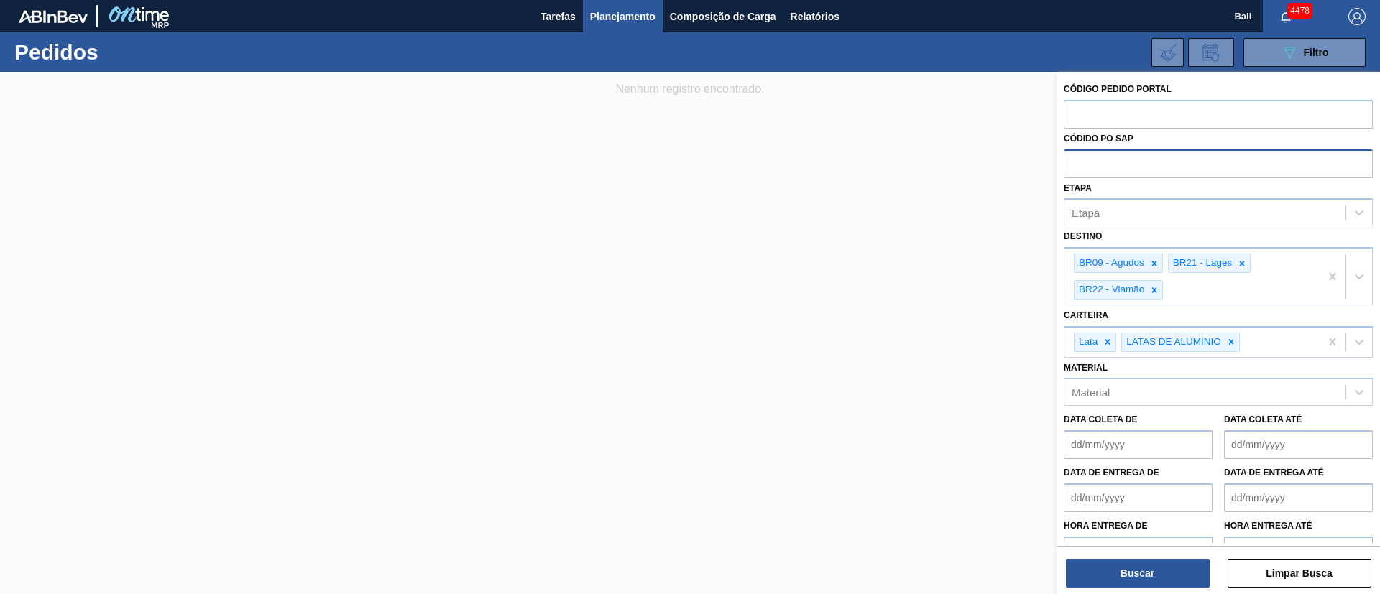
click at [630, 24] on button "Planejamento" at bounding box center [623, 16] width 80 height 32
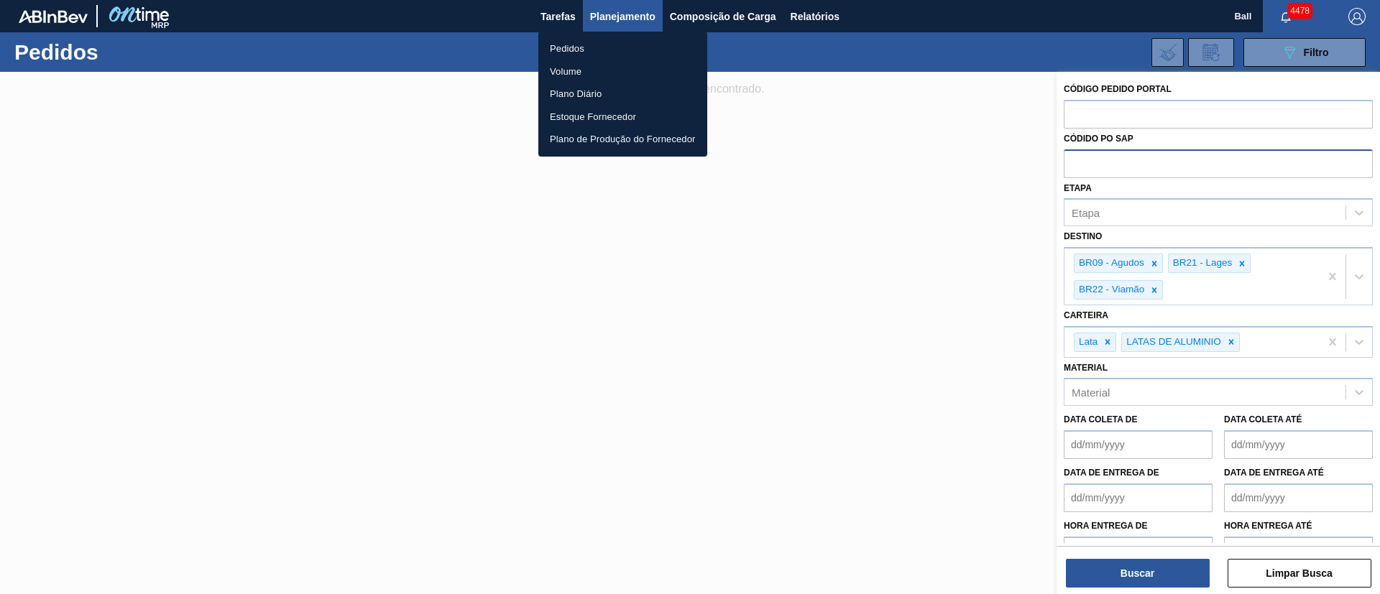
click at [586, 46] on li "Pedidos" at bounding box center [622, 48] width 169 height 23
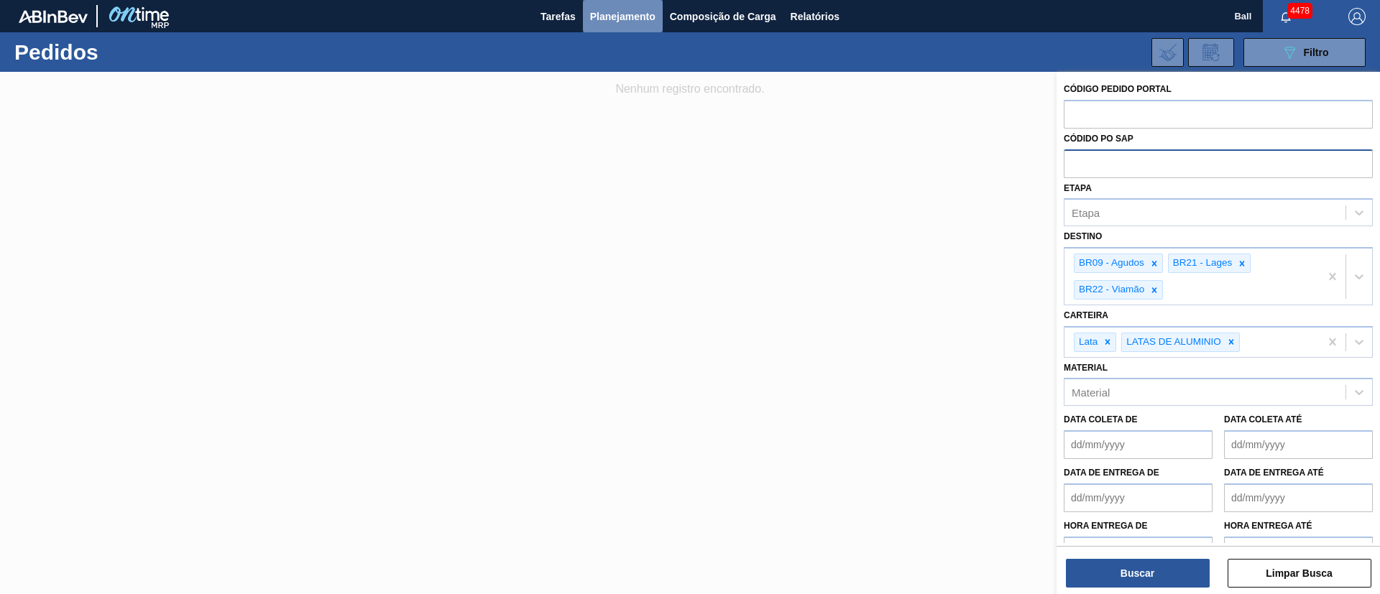
click at [619, 14] on span "Planejamento" at bounding box center [622, 16] width 65 height 17
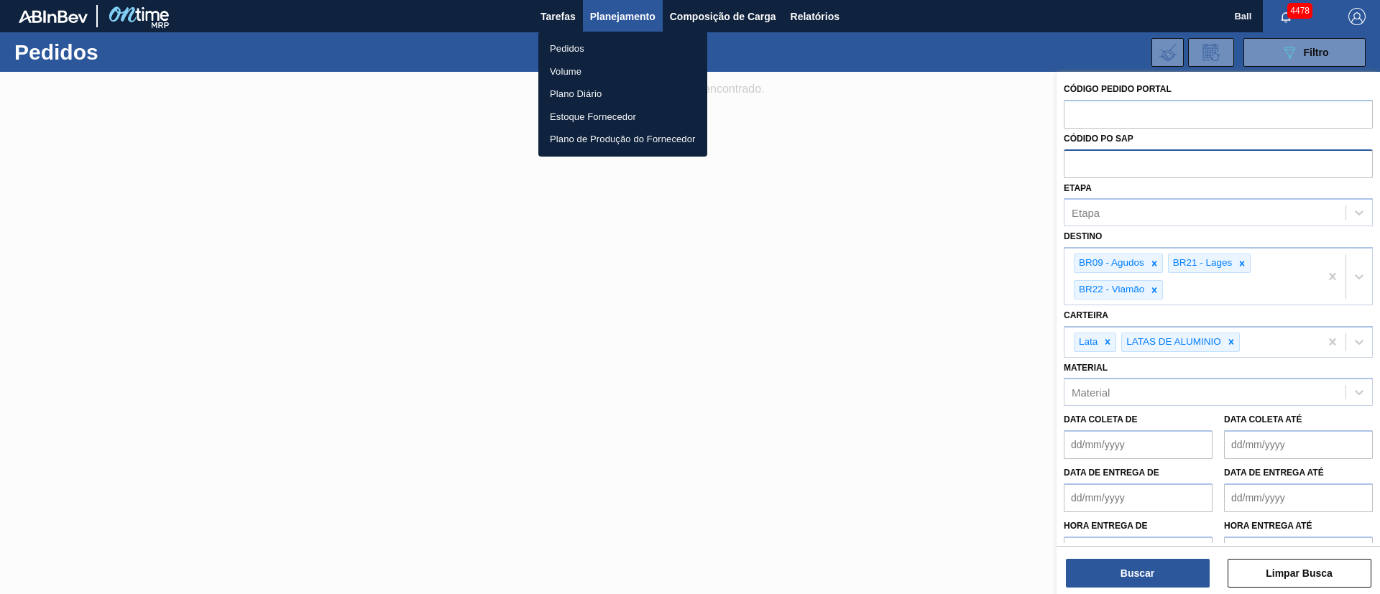
click at [1202, 113] on div at bounding box center [690, 297] width 1380 height 594
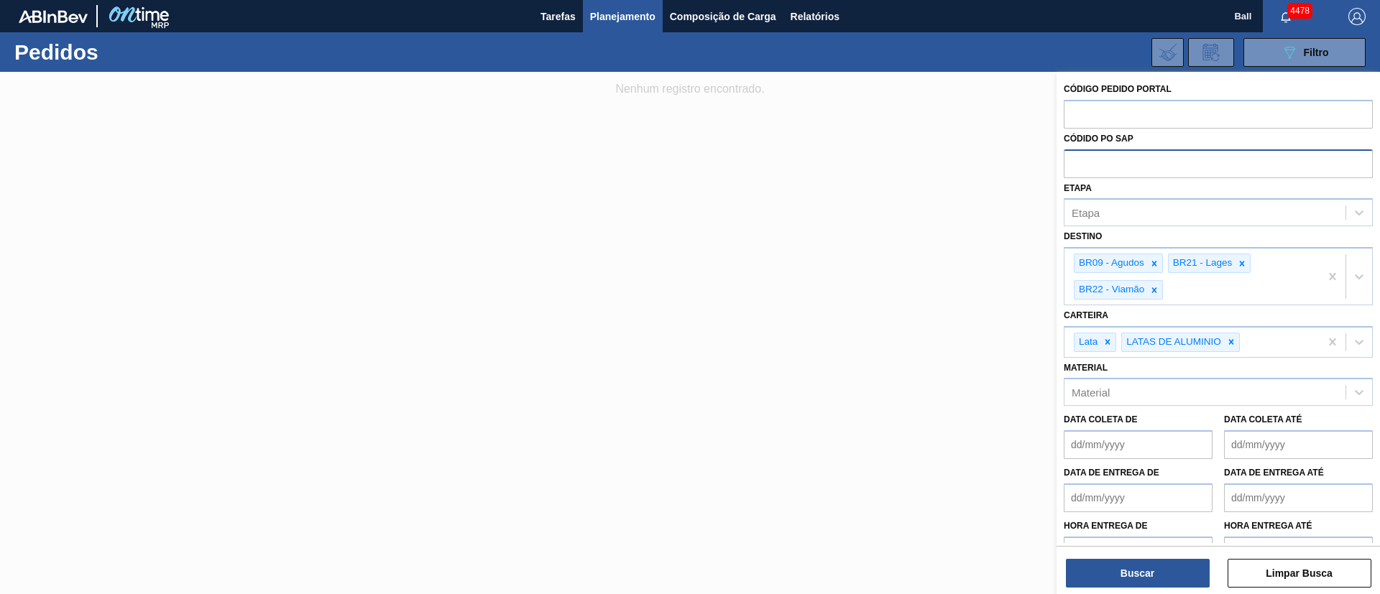
click at [1140, 162] on input "text" at bounding box center [1218, 162] width 309 height 27
click at [1131, 211] on div "Etapa" at bounding box center [1204, 213] width 281 height 21
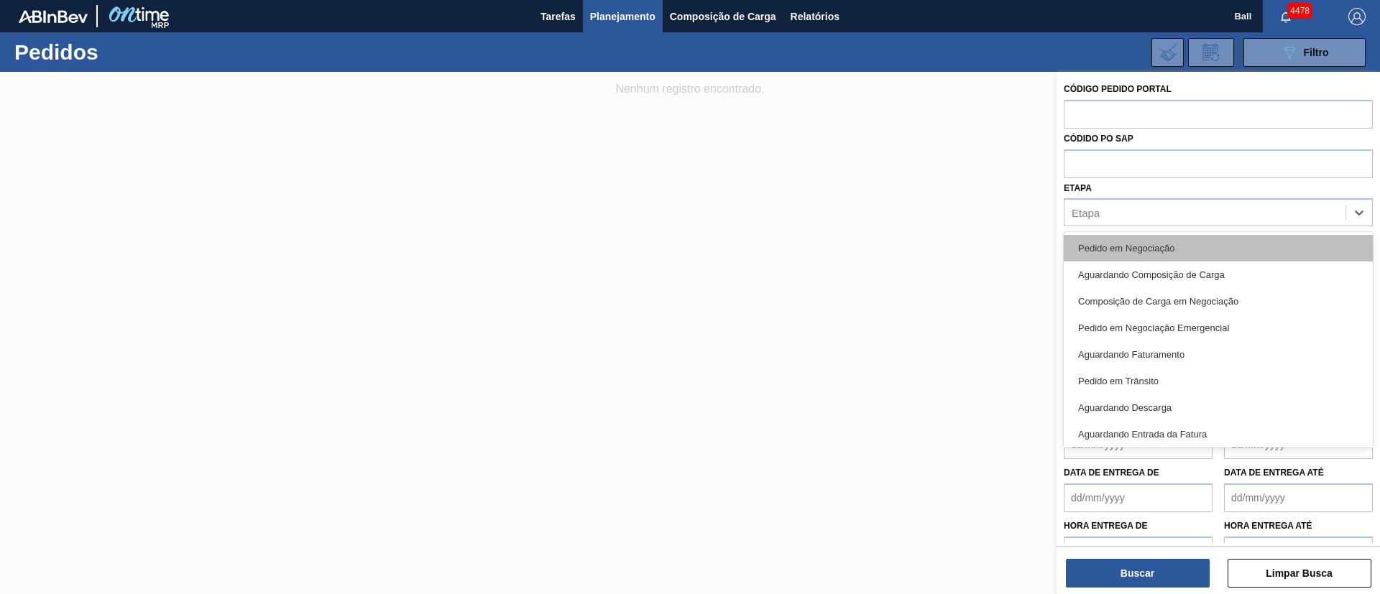
click at [1136, 241] on div "Pedido em Negociação" at bounding box center [1218, 248] width 309 height 27
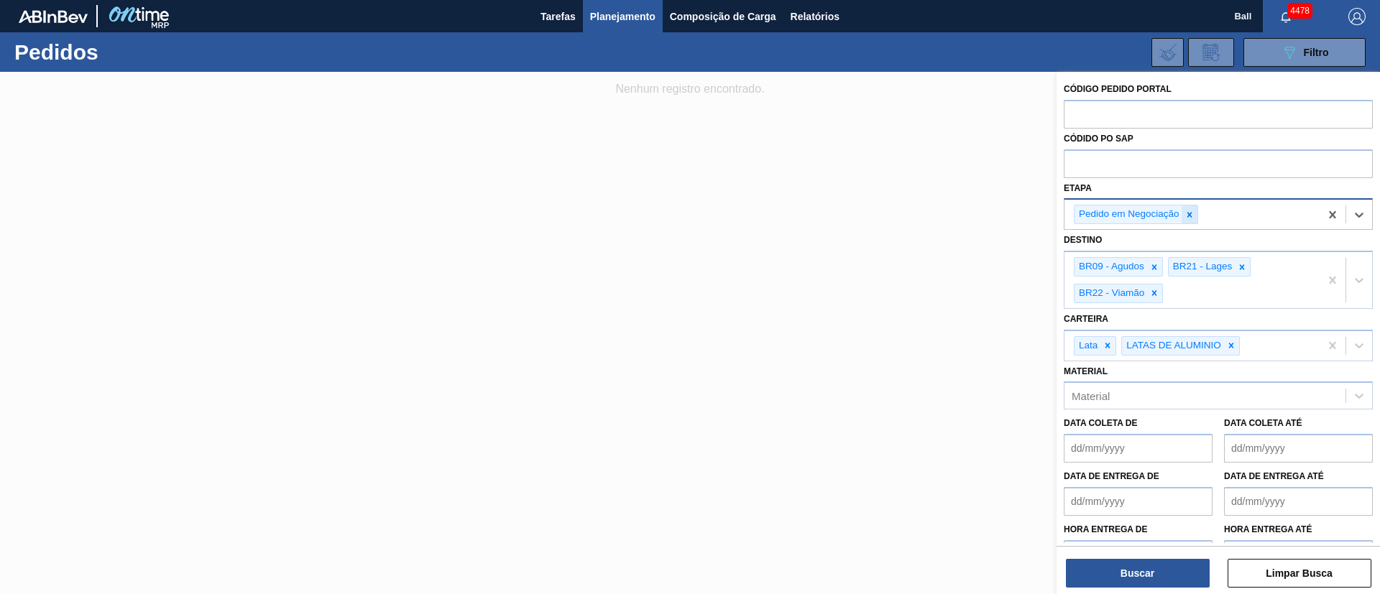
click at [1188, 214] on icon at bounding box center [1189, 215] width 10 height 10
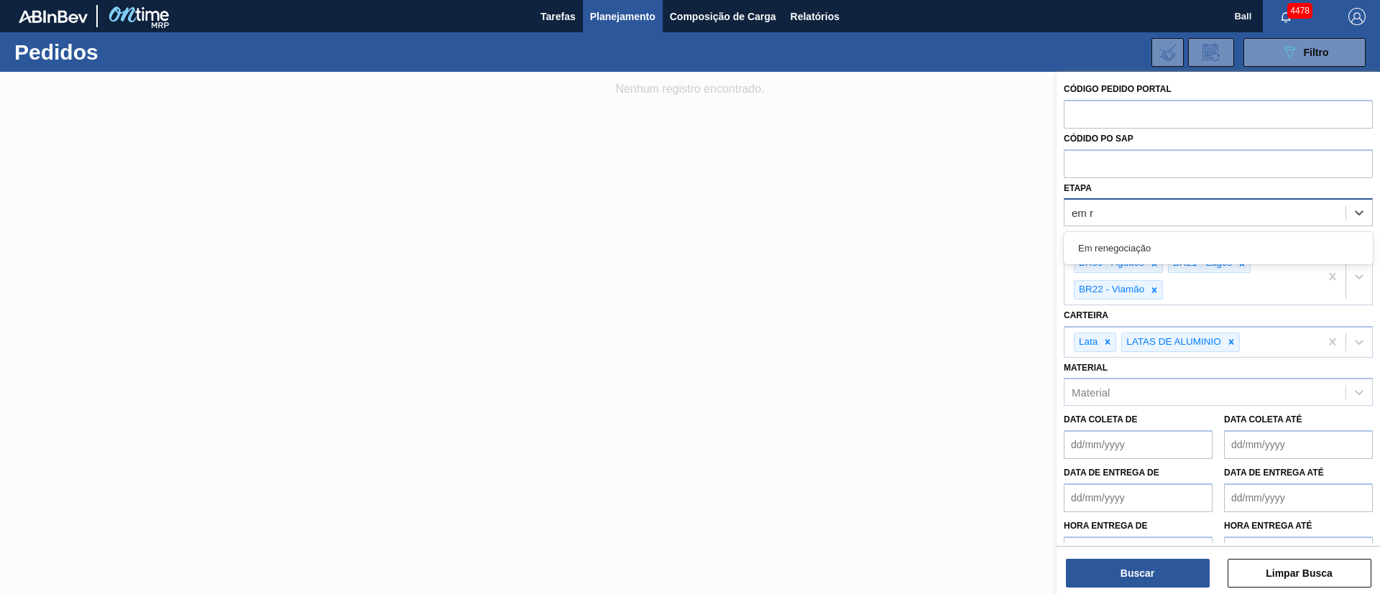
type input "em re"
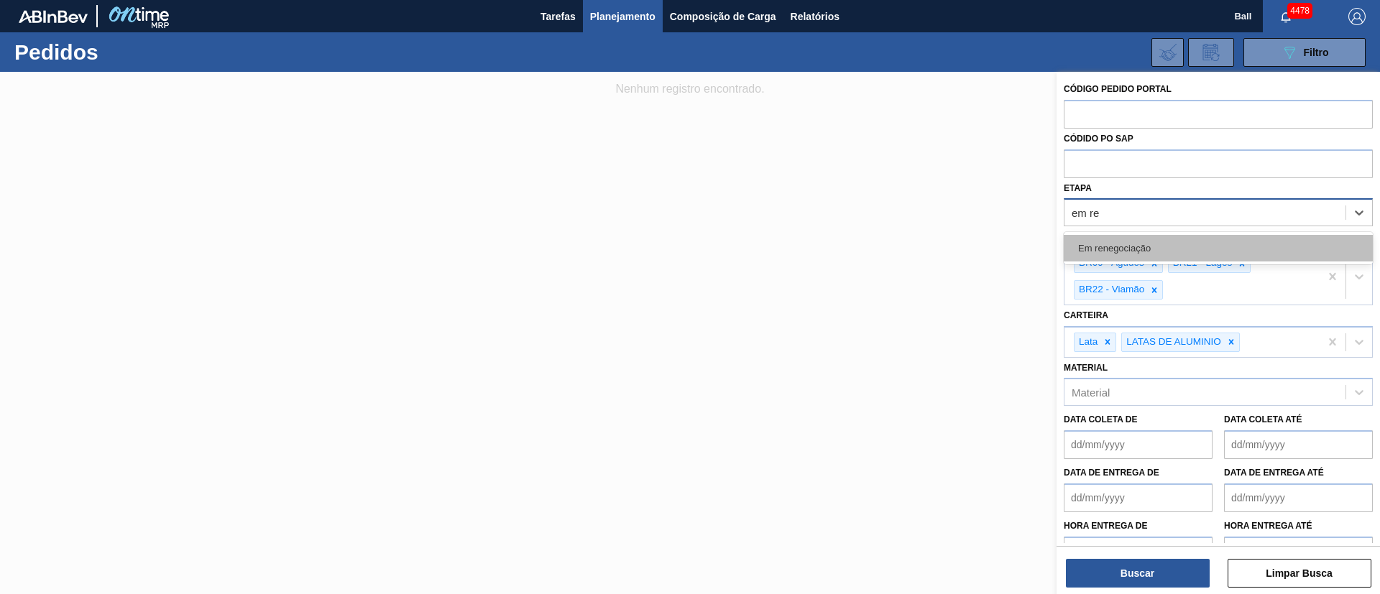
click at [1165, 239] on div "Em renegociação" at bounding box center [1218, 248] width 309 height 27
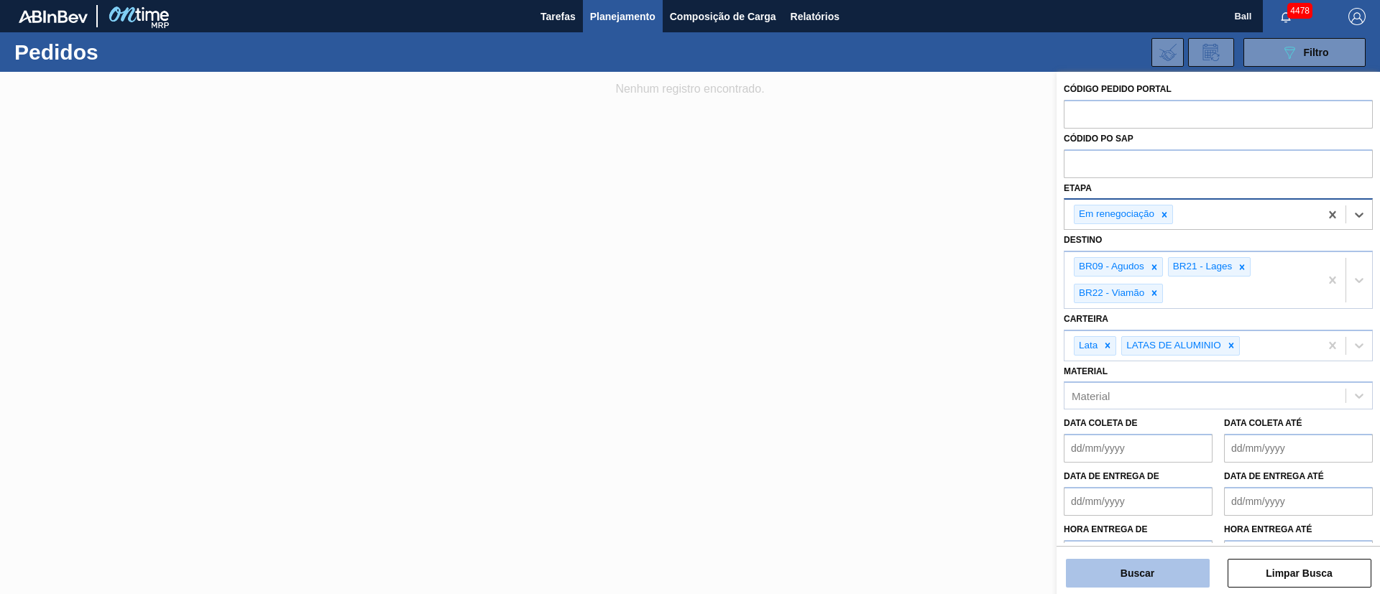
click at [1143, 573] on button "Buscar" at bounding box center [1138, 573] width 144 height 29
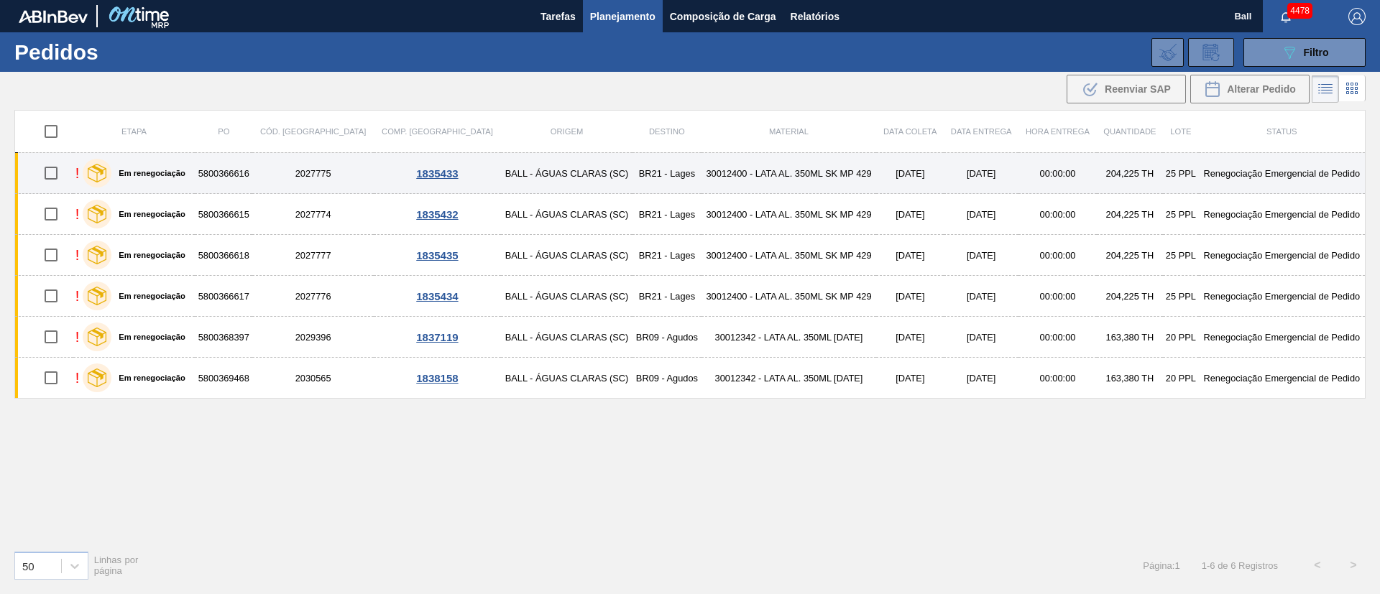
click at [531, 180] on td "BALL - ÁGUAS CLARAS (SC)" at bounding box center [567, 173] width 132 height 41
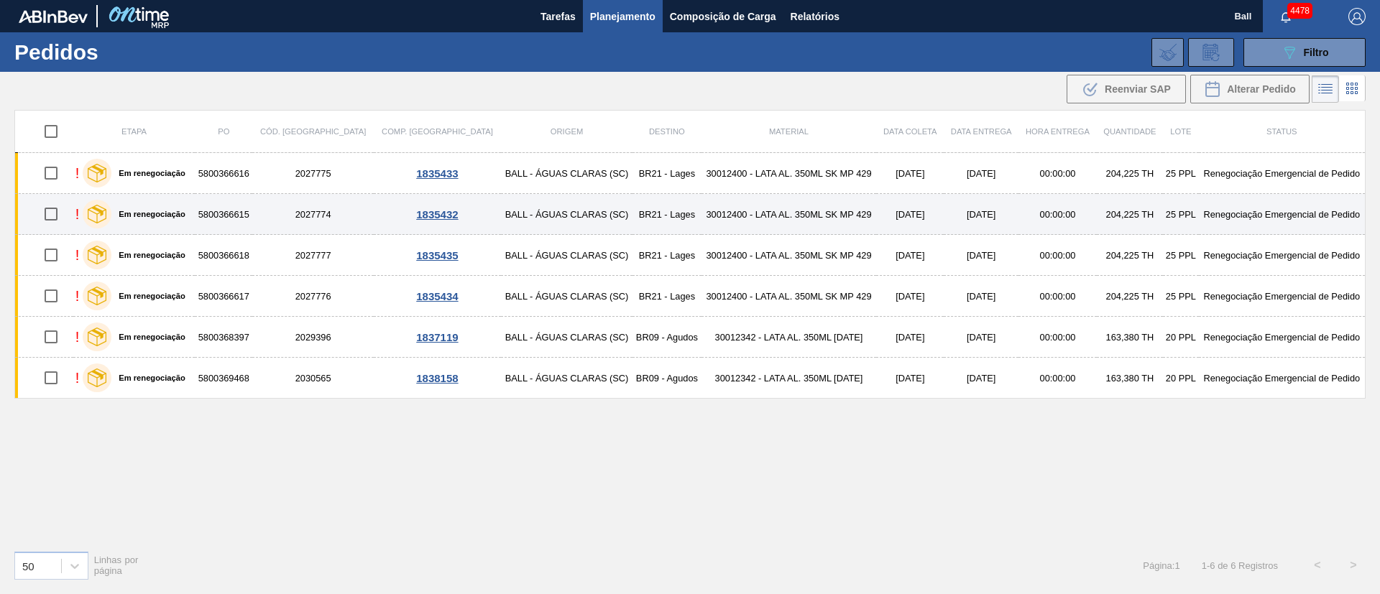
click at [528, 213] on td "BALL - ÁGUAS CLARAS (SC)" at bounding box center [567, 214] width 132 height 41
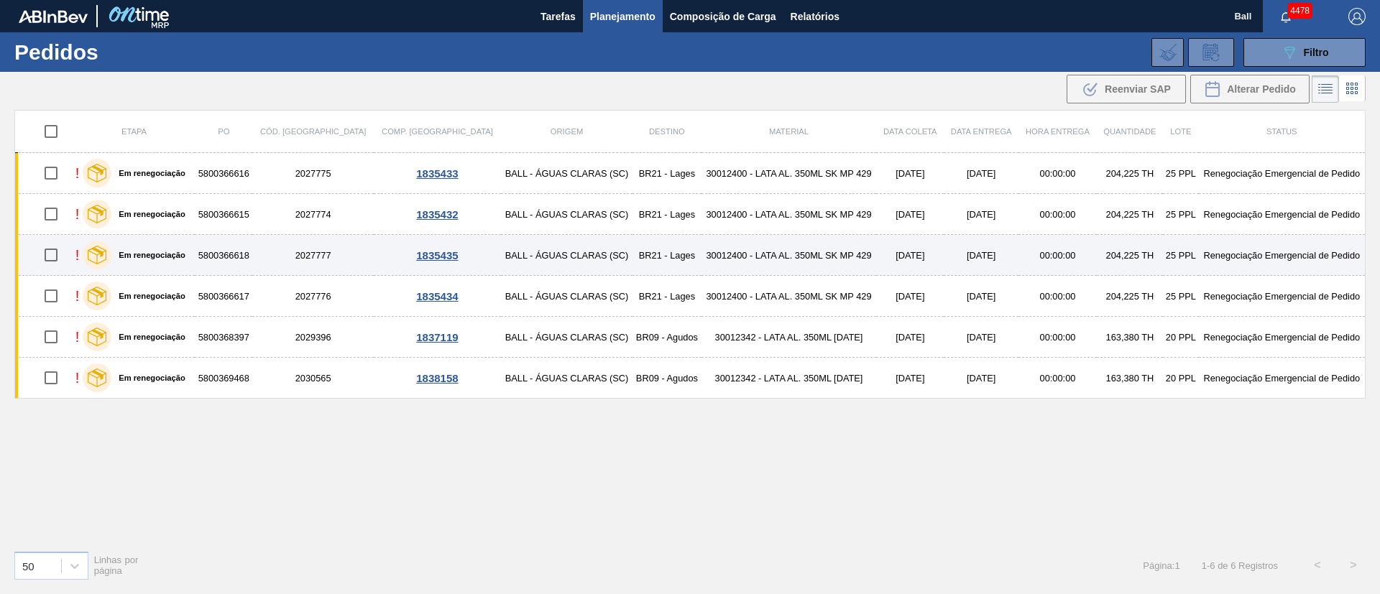
click at [524, 253] on td "BALL - ÁGUAS CLARAS (SC)" at bounding box center [567, 255] width 132 height 41
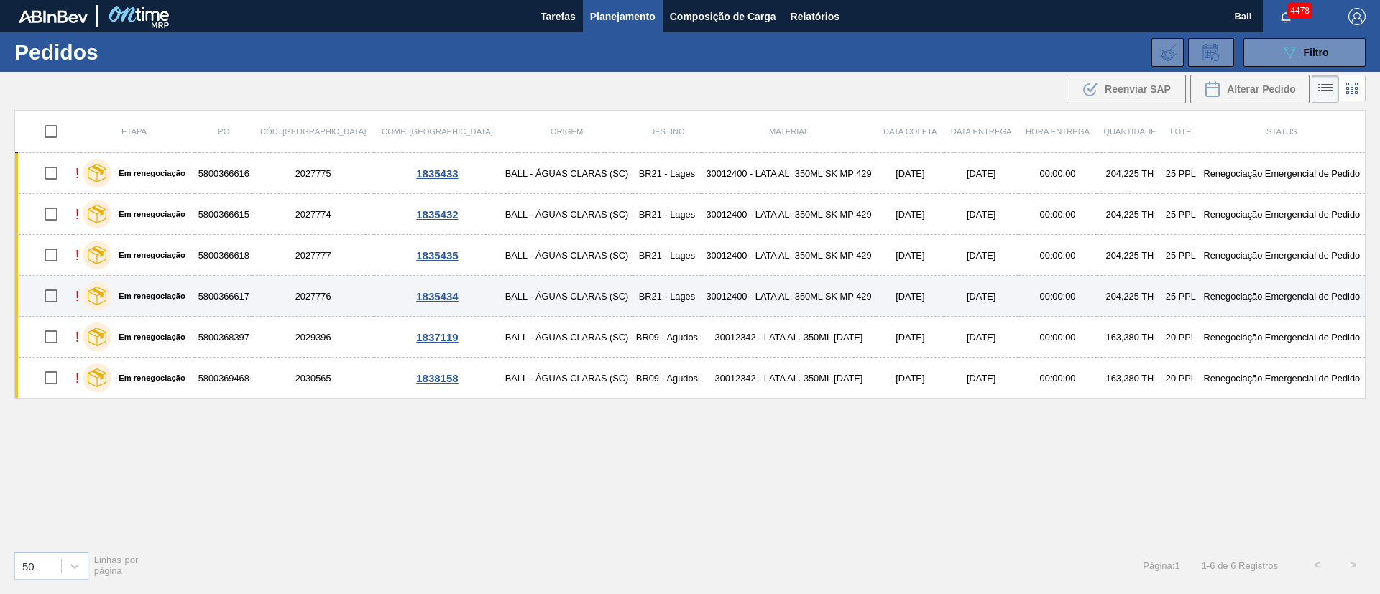
click at [512, 295] on td "BALL - ÁGUAS CLARAS (SC)" at bounding box center [567, 296] width 132 height 41
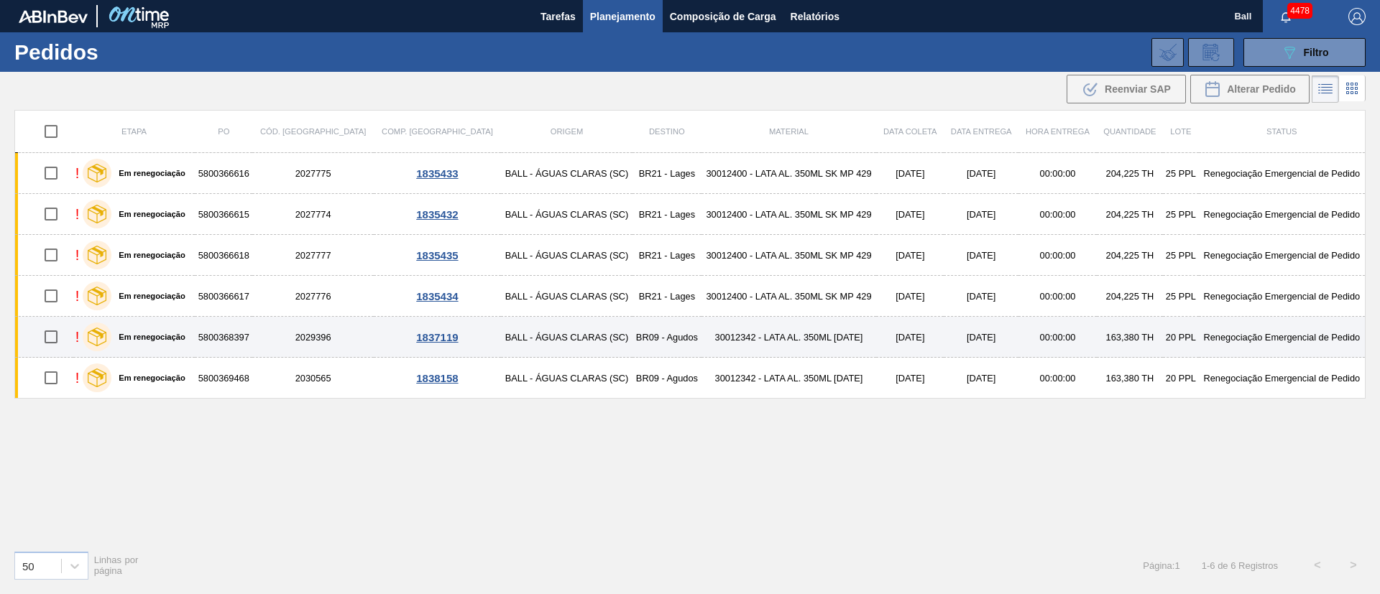
click at [508, 328] on td "BALL - ÁGUAS CLARAS (SC)" at bounding box center [567, 337] width 132 height 41
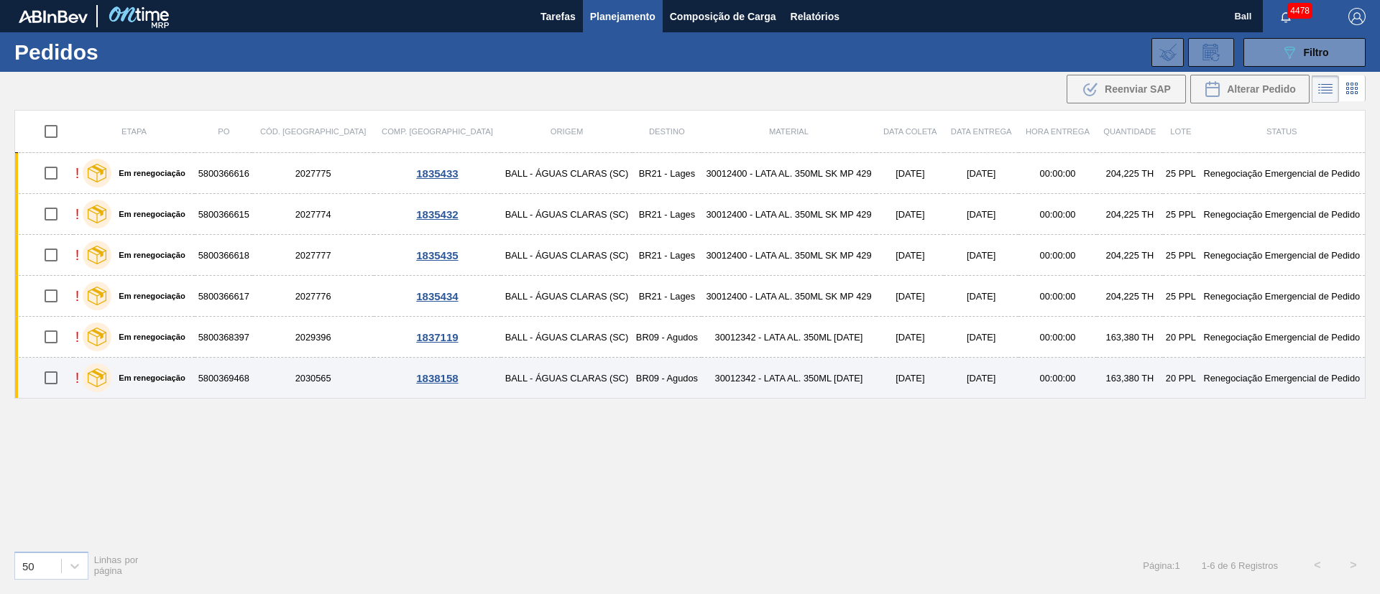
click at [507, 366] on td "BALL - ÁGUAS CLARAS (SC)" at bounding box center [567, 378] width 132 height 41
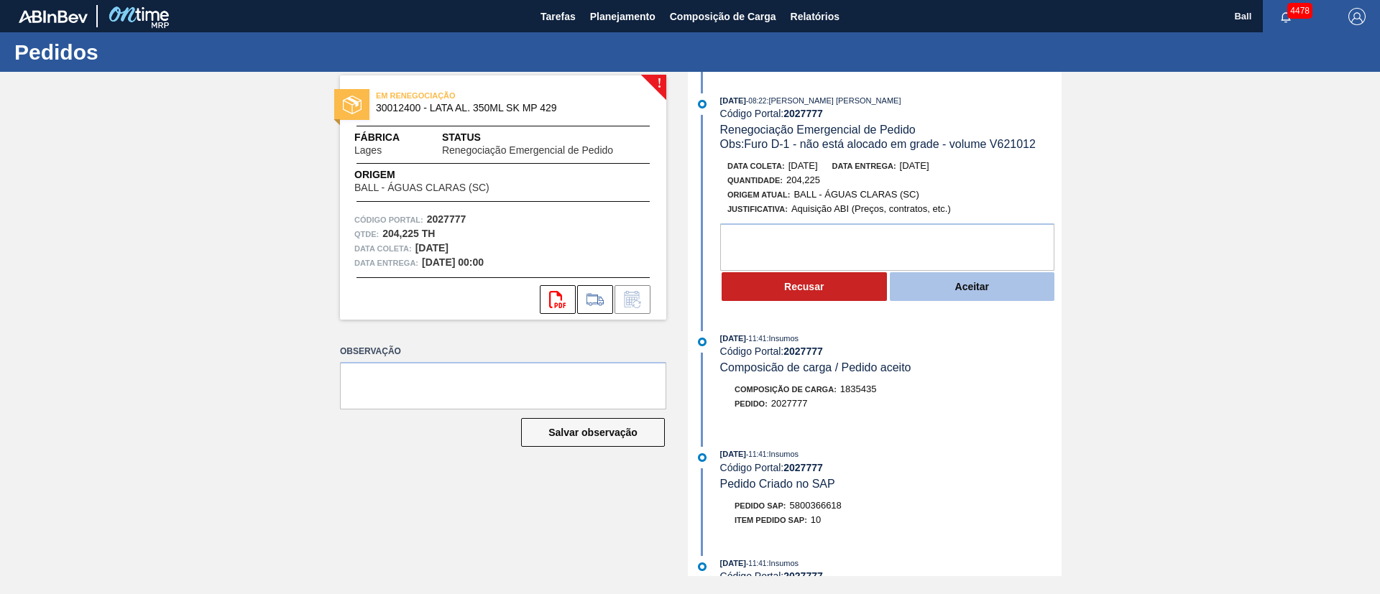
click at [963, 290] on button "Aceitar" at bounding box center [972, 286] width 165 height 29
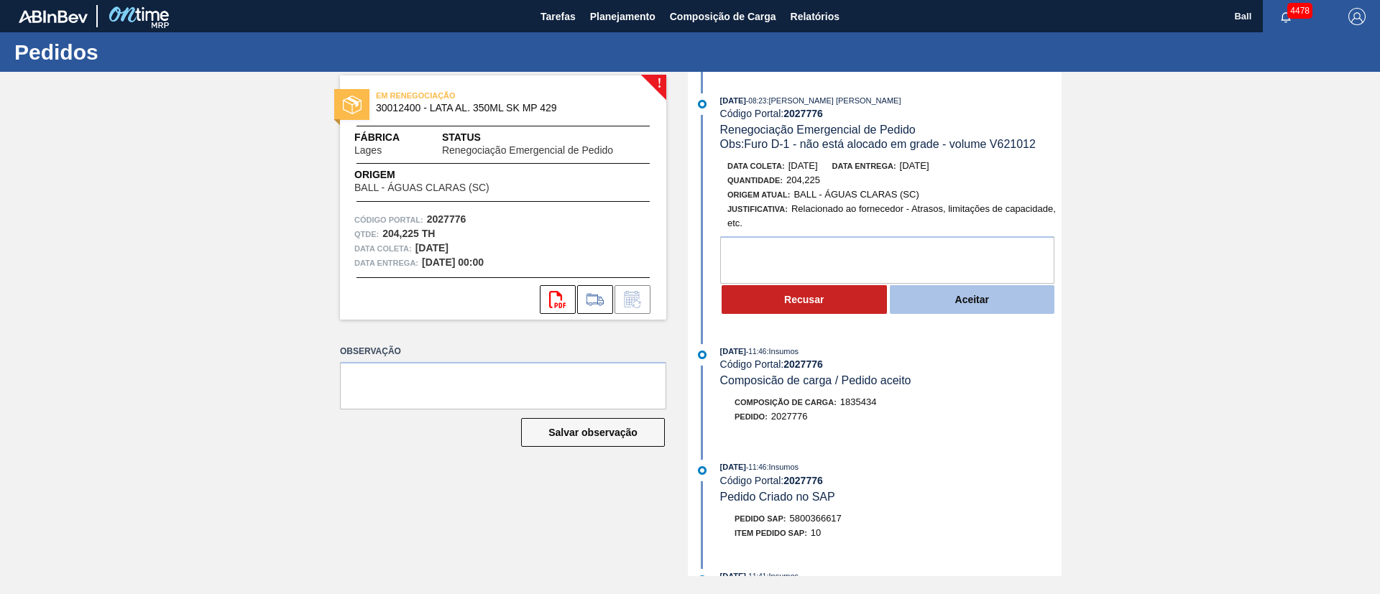
click at [944, 309] on button "Aceitar" at bounding box center [972, 299] width 165 height 29
click at [960, 298] on button "Aceitar" at bounding box center [972, 299] width 165 height 29
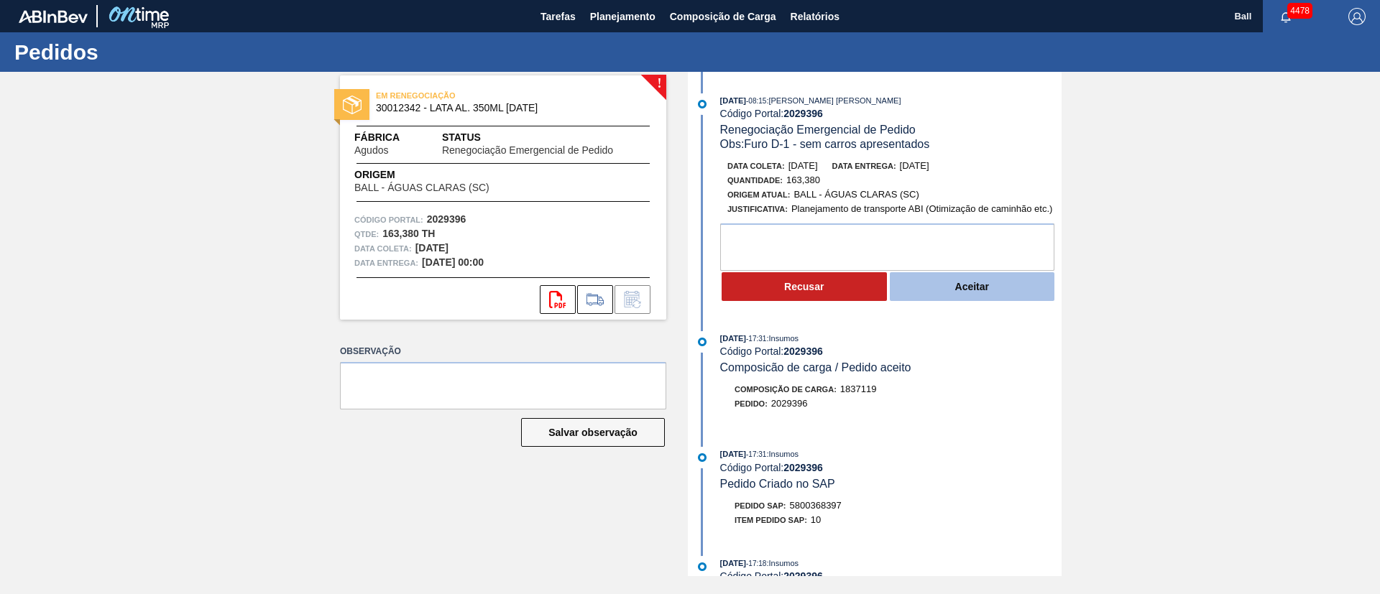
click at [911, 295] on button "Aceitar" at bounding box center [972, 286] width 165 height 29
click at [967, 284] on button "Aceitar" at bounding box center [972, 286] width 165 height 29
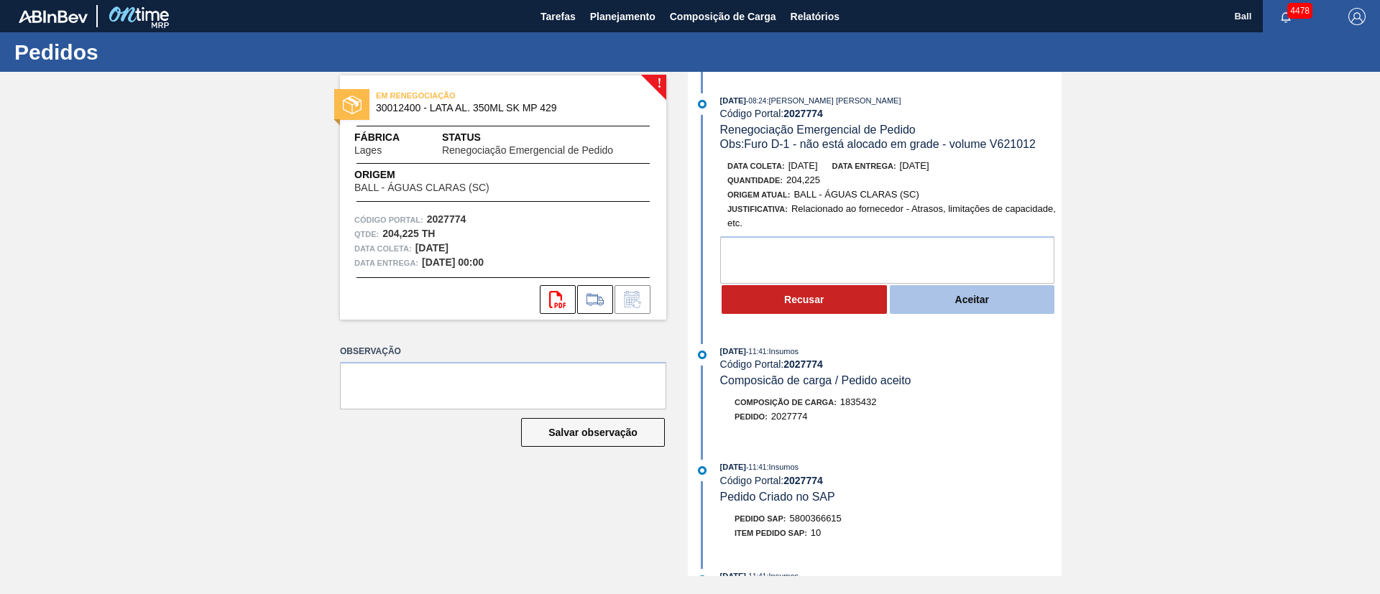
click at [976, 297] on button "Aceitar" at bounding box center [972, 299] width 165 height 29
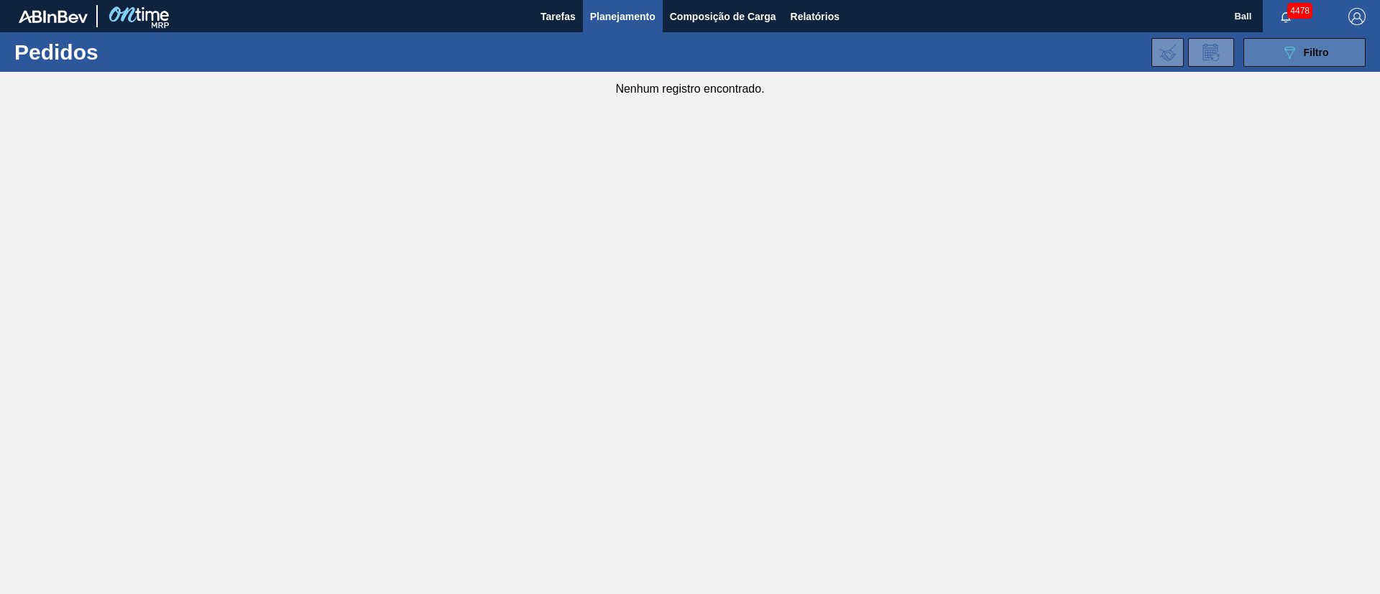
click at [1294, 47] on icon at bounding box center [1289, 53] width 11 height 12
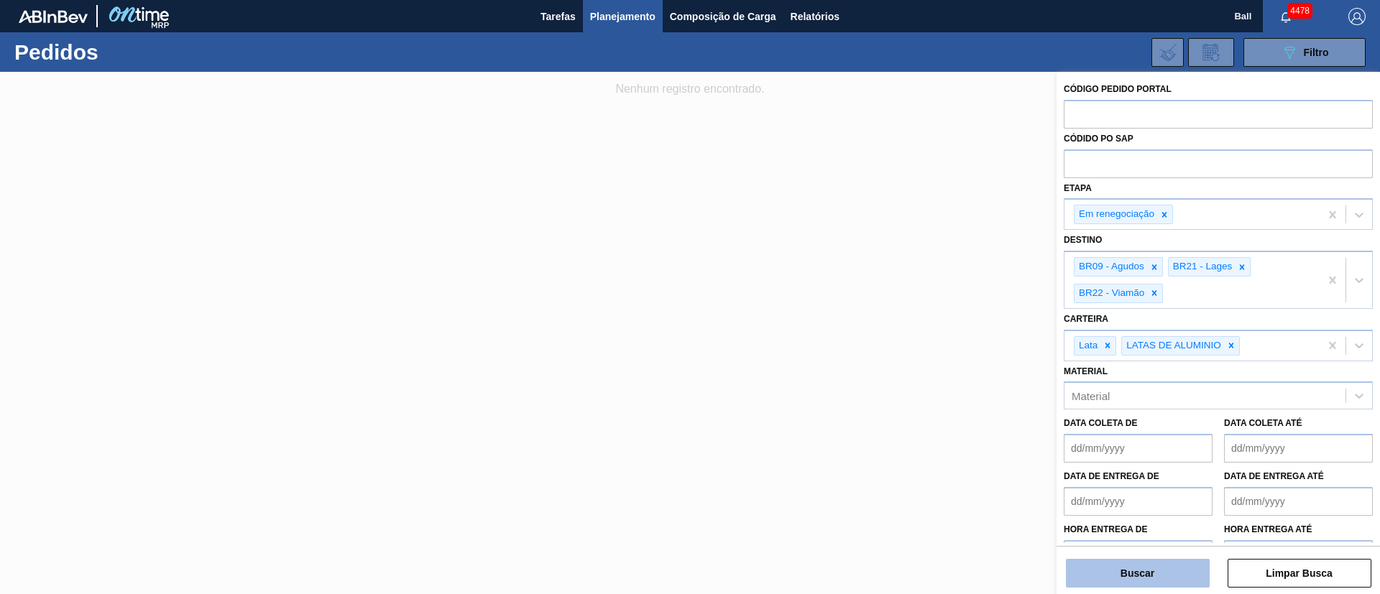
click at [1173, 559] on button "Buscar" at bounding box center [1138, 573] width 144 height 29
